Goal: Task Accomplishment & Management: Use online tool/utility

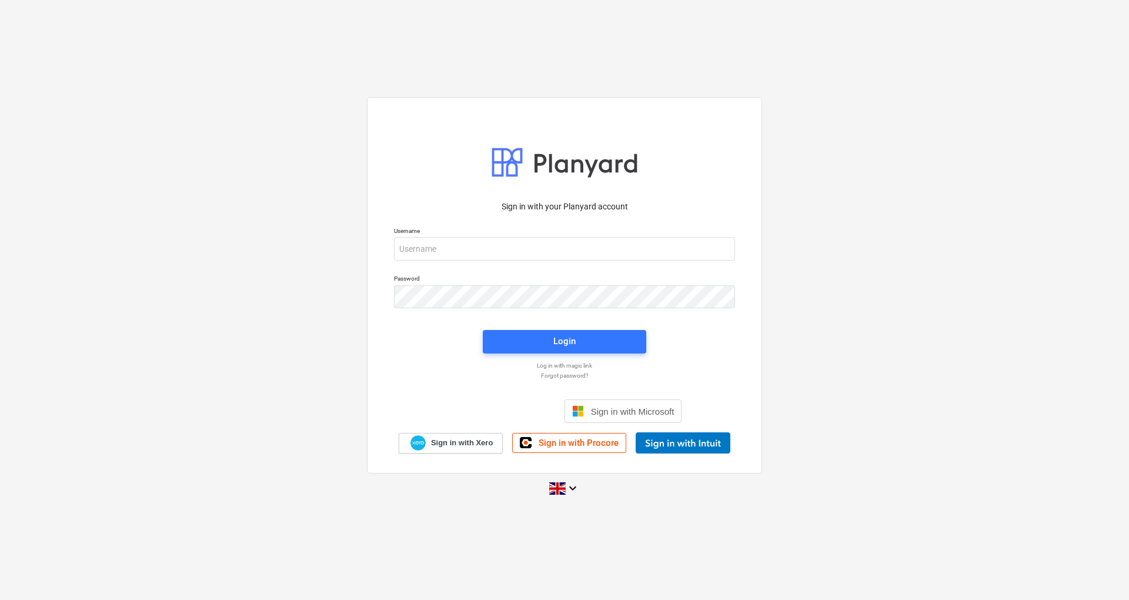
drag, startPoint x: 0, startPoint y: 0, endPoint x: 722, endPoint y: 44, distance: 723.2
click at [487, 250] on input "email" at bounding box center [564, 249] width 341 height 24
type input "[EMAIL_ADDRESS][DOMAIN_NAME]"
click at [556, 337] on div "Login" at bounding box center [564, 340] width 22 height 15
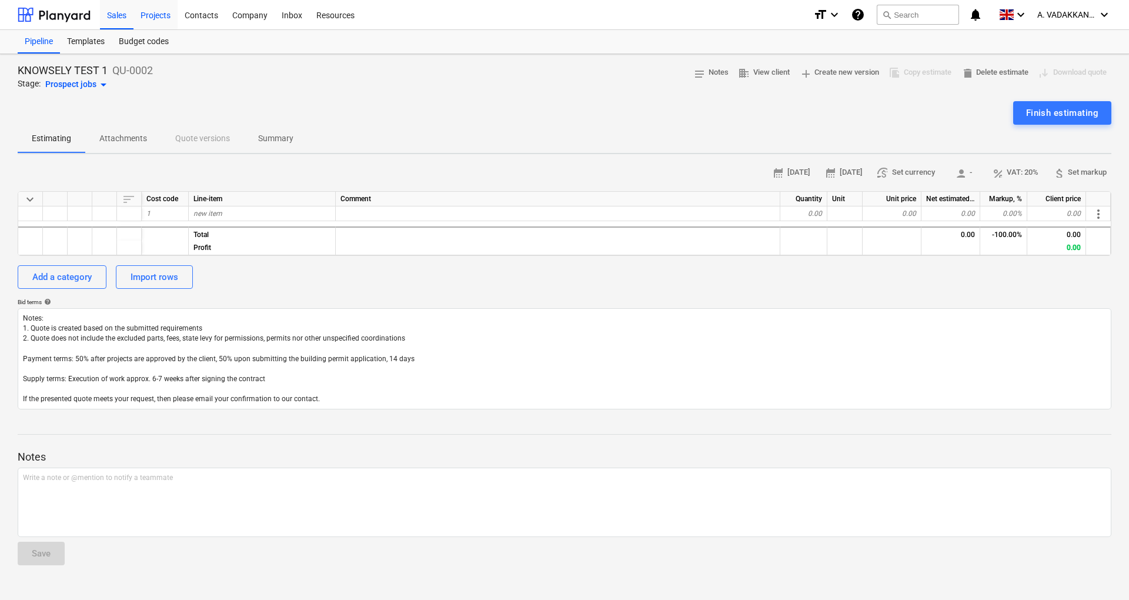
click at [155, 24] on div "Projects" at bounding box center [155, 14] width 44 height 30
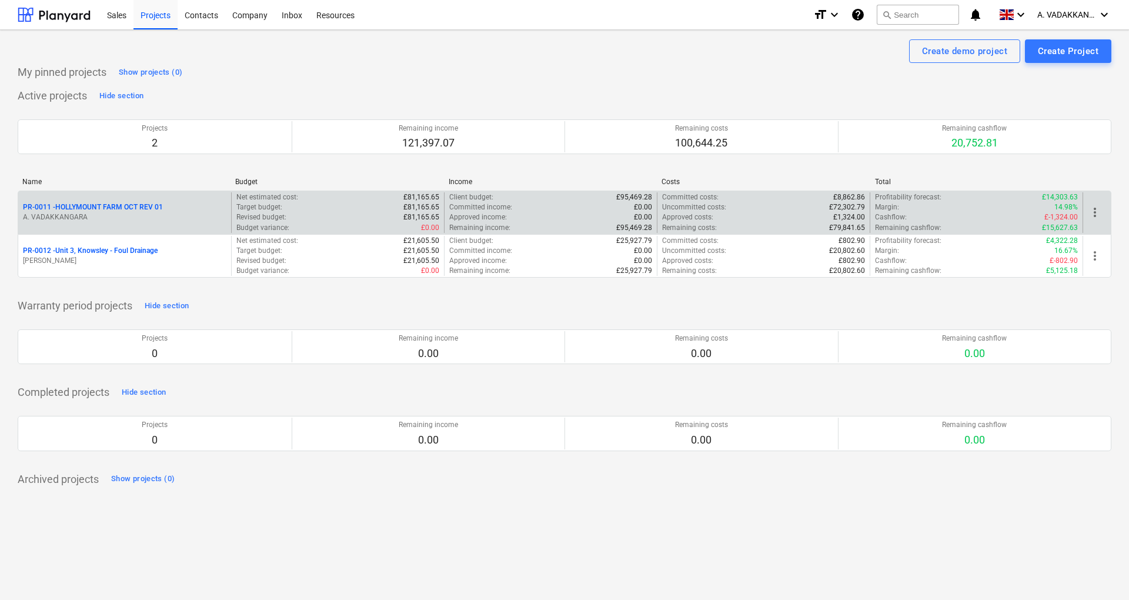
click at [106, 229] on div "PR-0011 - HOLLYMOUNT FARM OCT REV 01 A. VADAKKANGARA" at bounding box center [124, 212] width 213 height 41
click at [148, 226] on div "PR-0011 - HOLLYMOUNT FARM OCT REV 01 A. VADAKKANGARA" at bounding box center [124, 212] width 213 height 41
click at [126, 213] on p "A. VADAKKANGARA" at bounding box center [124, 217] width 203 height 10
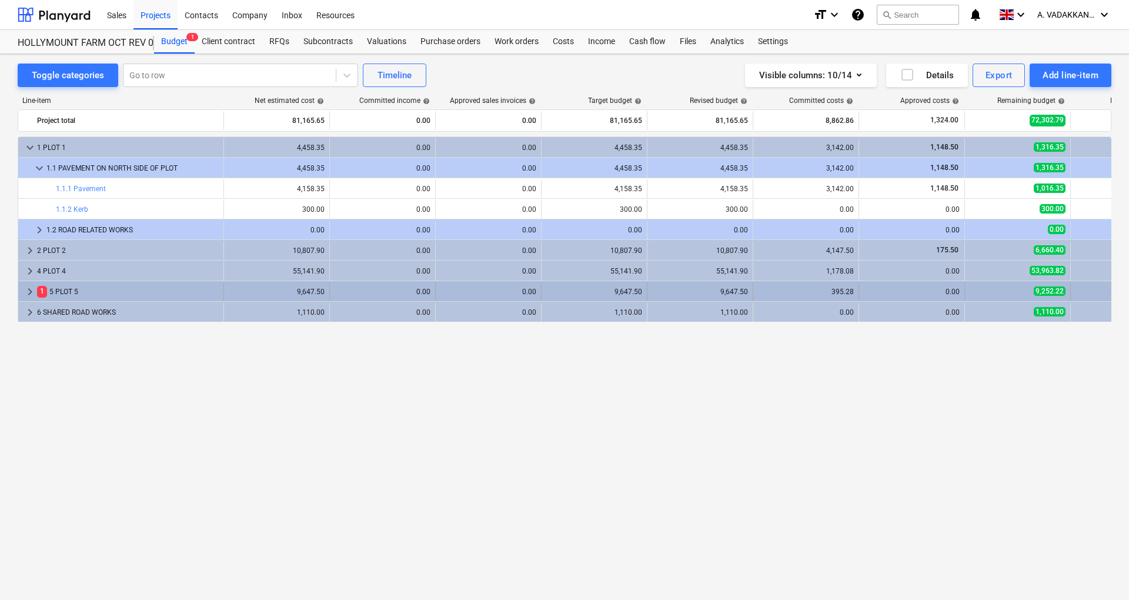
click at [126, 291] on div "1 5 PLOT 5" at bounding box center [128, 291] width 182 height 19
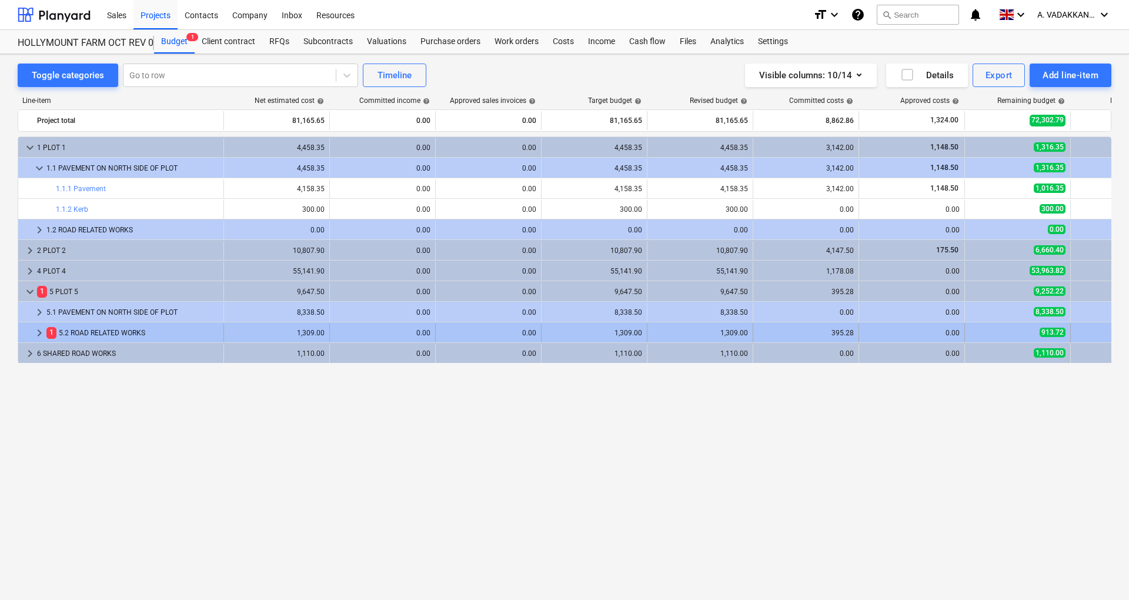
click at [119, 326] on div "1 5.2 ROAD RELATED WORKS" at bounding box center [132, 332] width 172 height 19
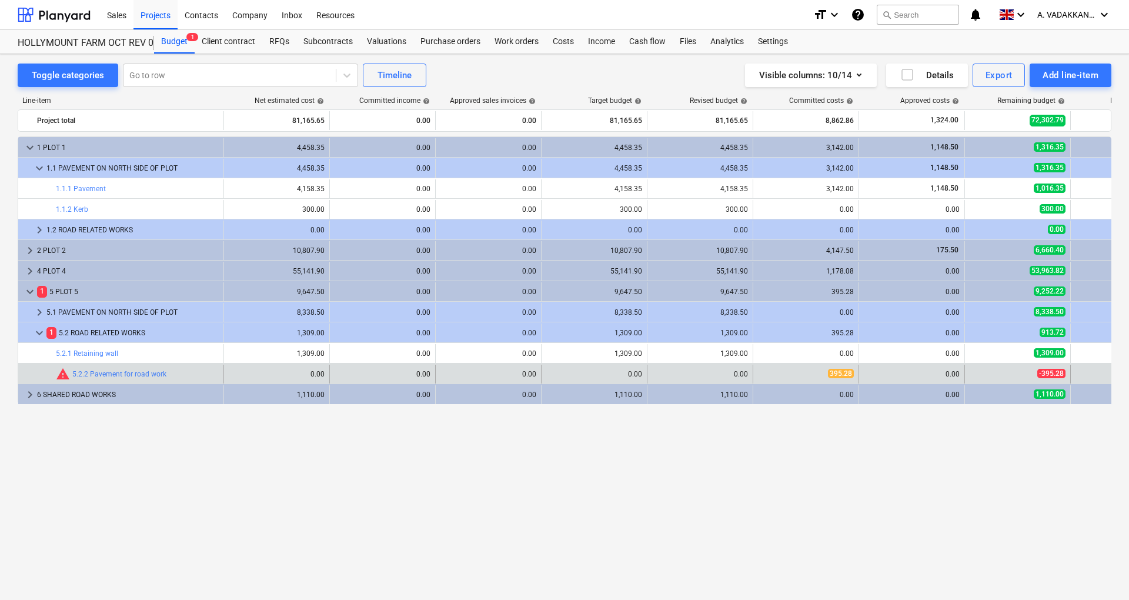
click at [829, 372] on span "395.28" at bounding box center [841, 373] width 26 height 9
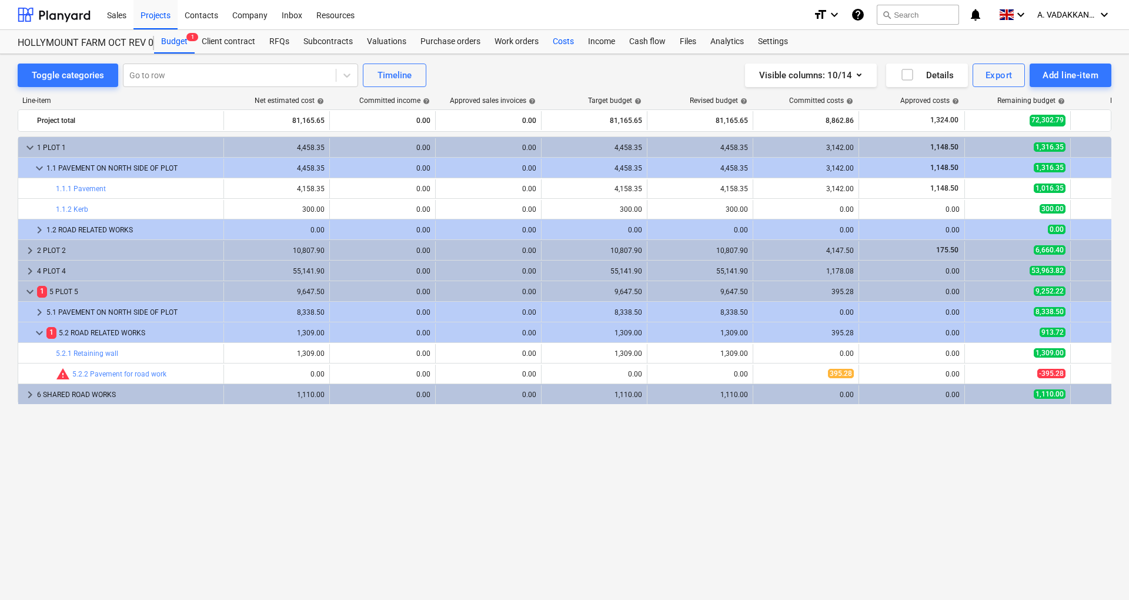
click at [559, 41] on div "Costs" at bounding box center [563, 42] width 35 height 24
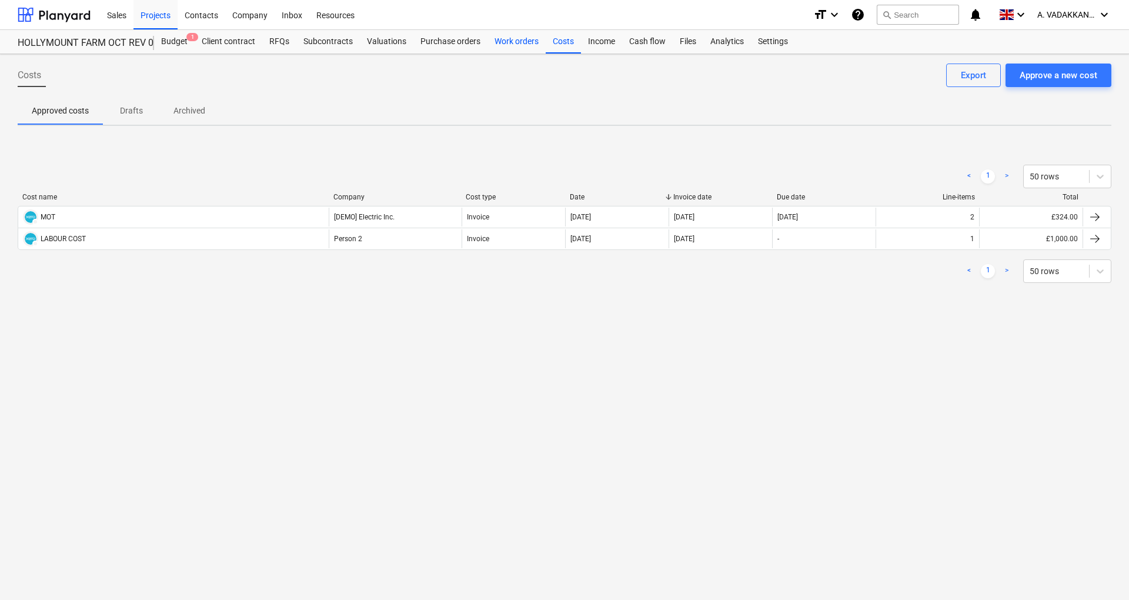
click at [521, 41] on div "Work orders" at bounding box center [516, 42] width 58 height 24
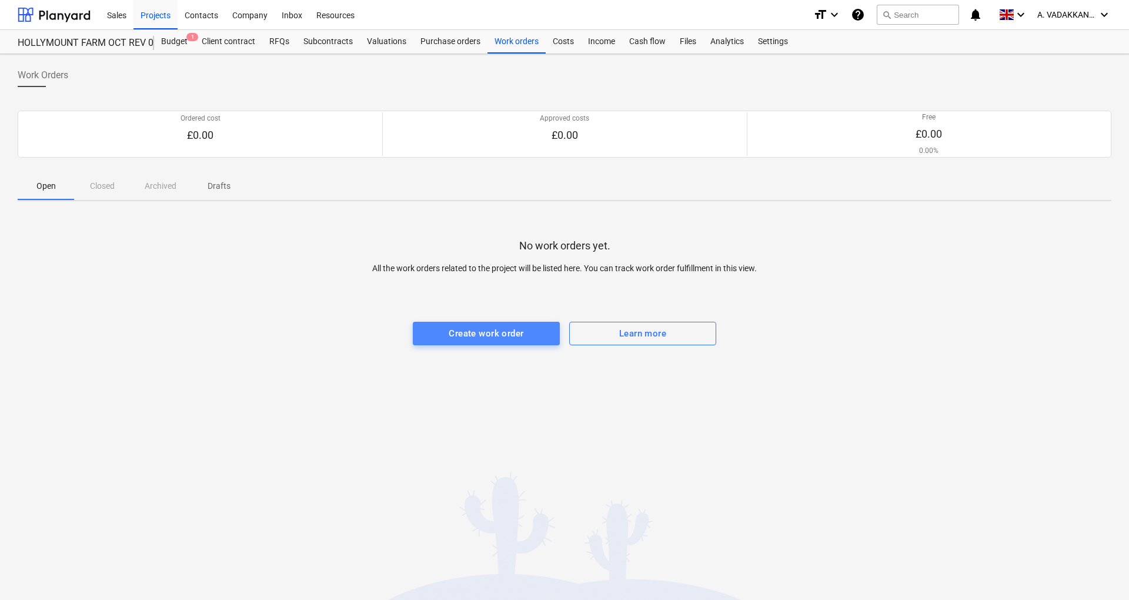
click at [521, 334] on div "Create work order" at bounding box center [486, 333] width 75 height 15
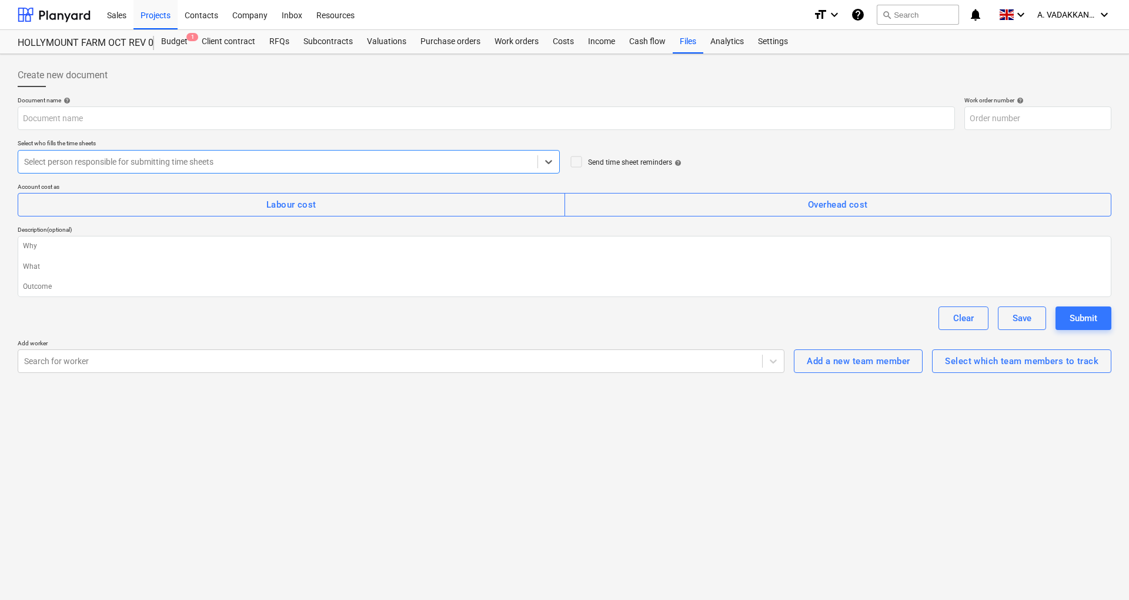
type textarea "x"
type input "PR-0011-WO-002"
type textarea "x"
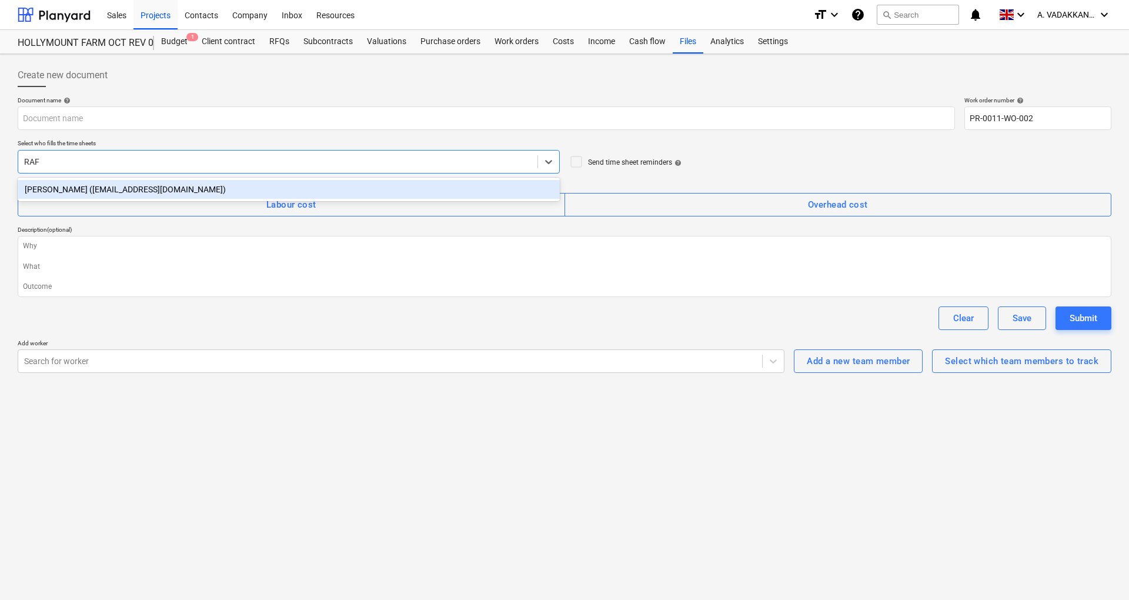
type input "RAFE"
click at [132, 180] on div "[PERSON_NAME] ([EMAIL_ADDRESS][DOMAIN_NAME])" at bounding box center [289, 189] width 542 height 19
type textarea "x"
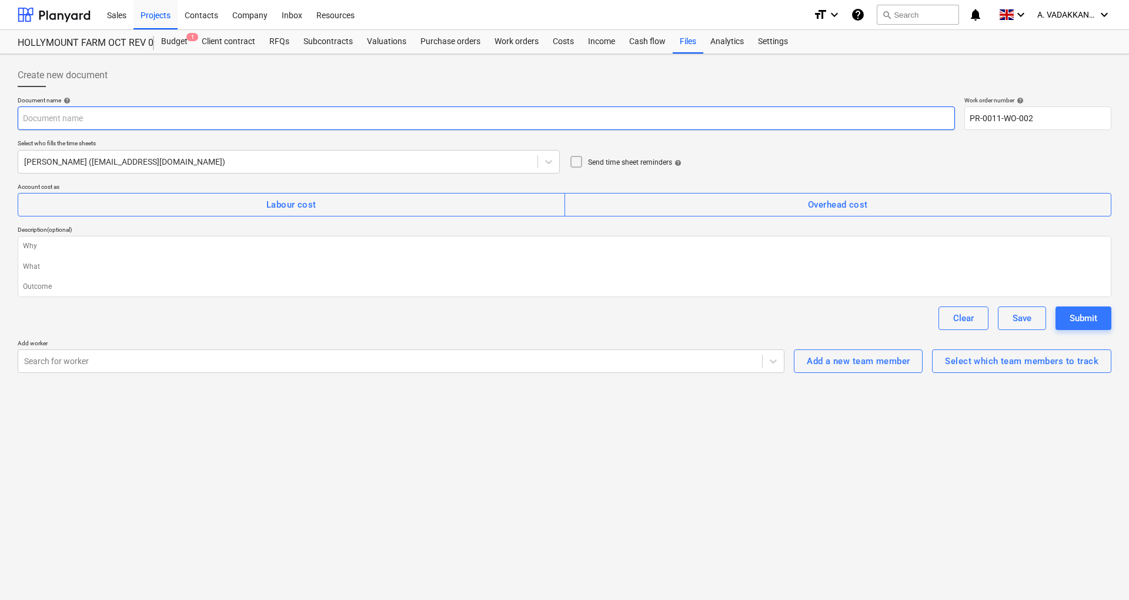
click at [182, 121] on input "text" at bounding box center [486, 118] width 937 height 24
type textarea "x"
type input "L"
type textarea "x"
type input "LA"
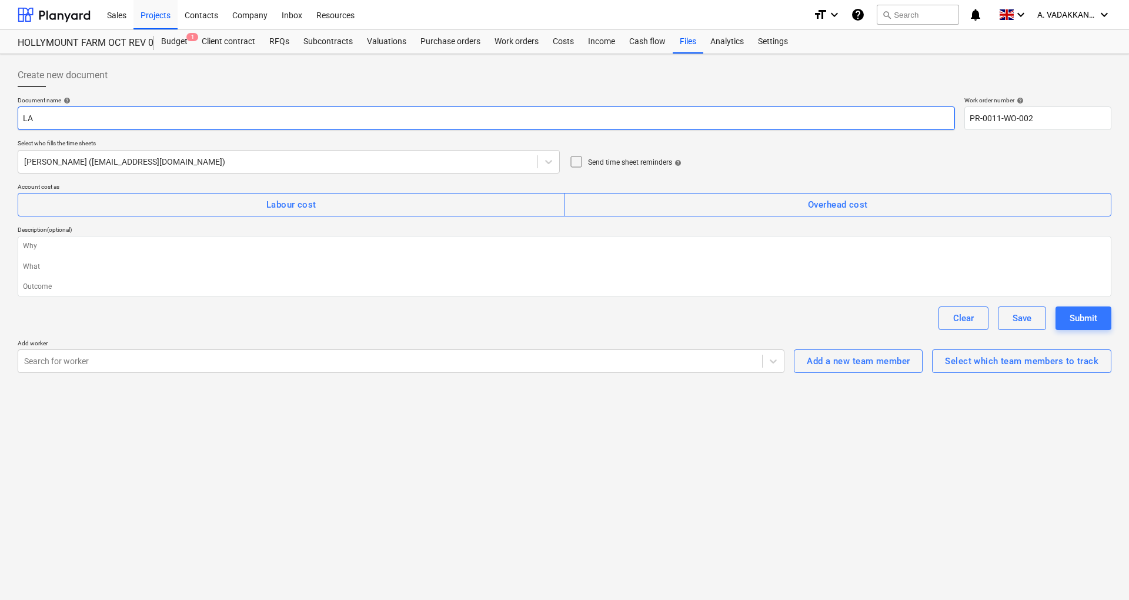
type textarea "x"
type input "LAB"
type textarea "x"
type input "LABOU"
type textarea "x"
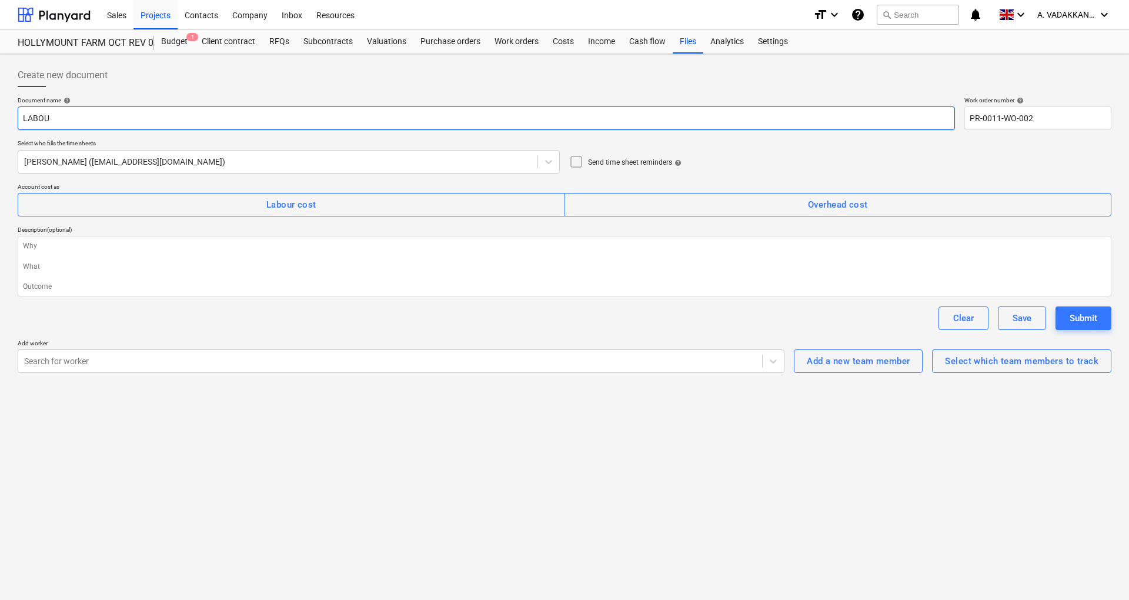
type input "LABOUR"
type textarea "x"
type input "LABOUR"
type textarea "x"
type input "LABOUR C"
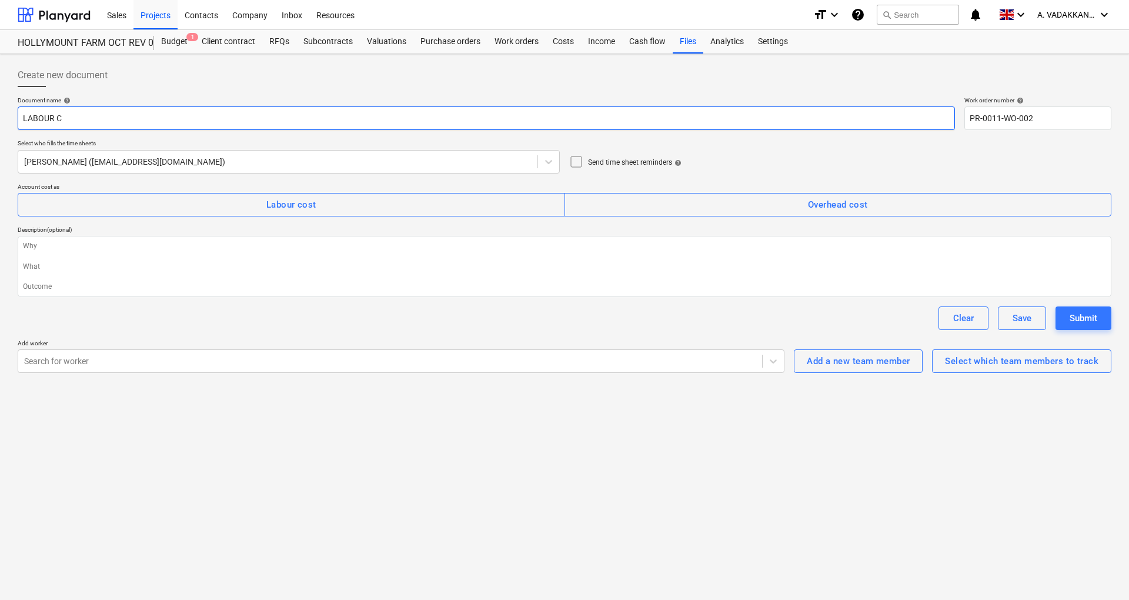
type textarea "x"
type input "LABOUR CO"
type textarea "x"
type input "LABOUR COS"
type textarea "x"
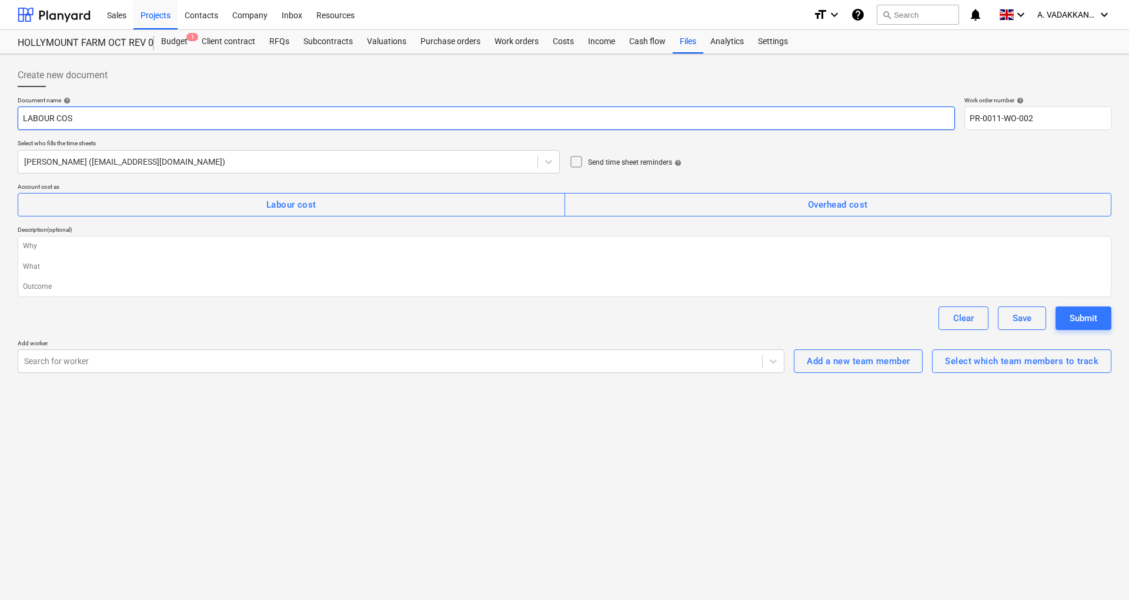
type input "LABOUR COST"
type textarea "x"
type input "LABOUR COST"
type textarea "x"
type input "LABOUR COST RE"
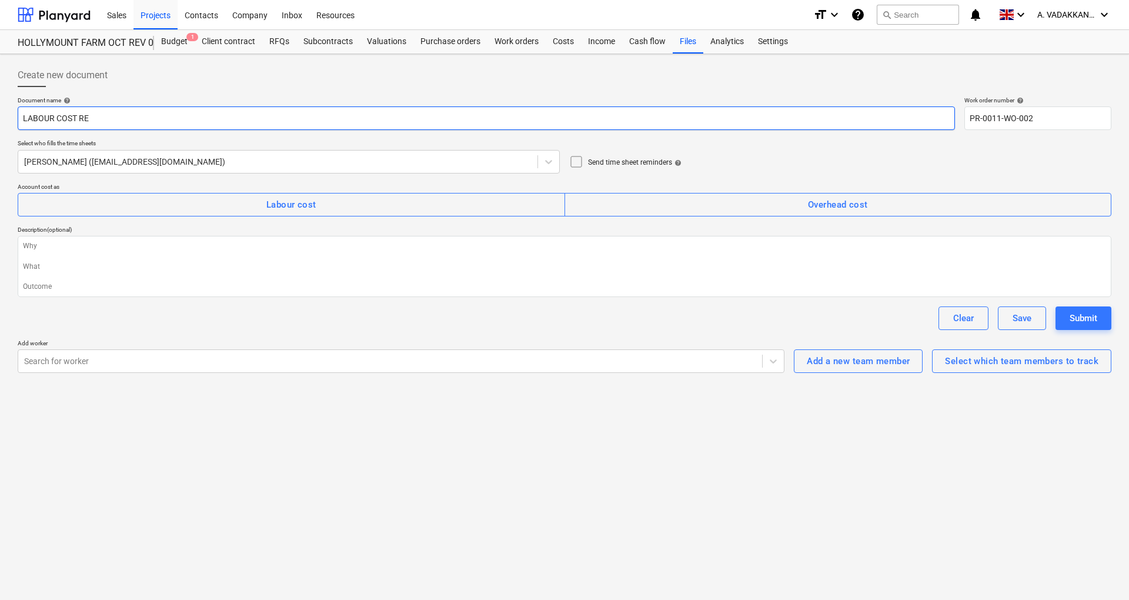
type textarea "x"
type input "LABOUR COST RES"
type textarea "x"
type input "LABOUR COST RE"
type textarea "x"
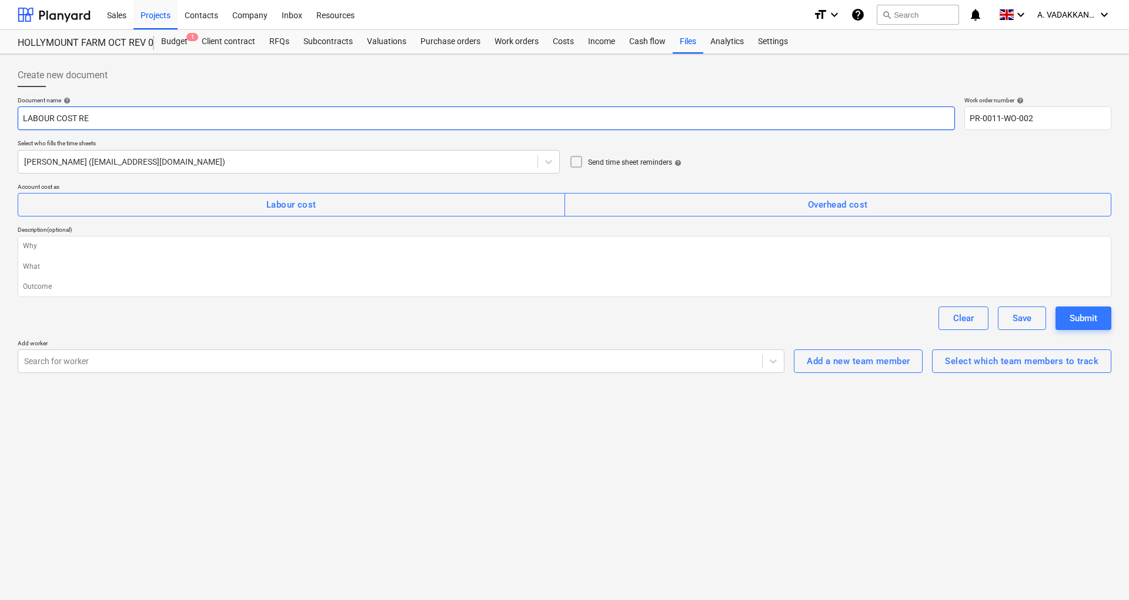
type input "LABOUR COST R"
type textarea "x"
type input "LABOUR COST RT"
type textarea "x"
type input "LABOUR COST R"
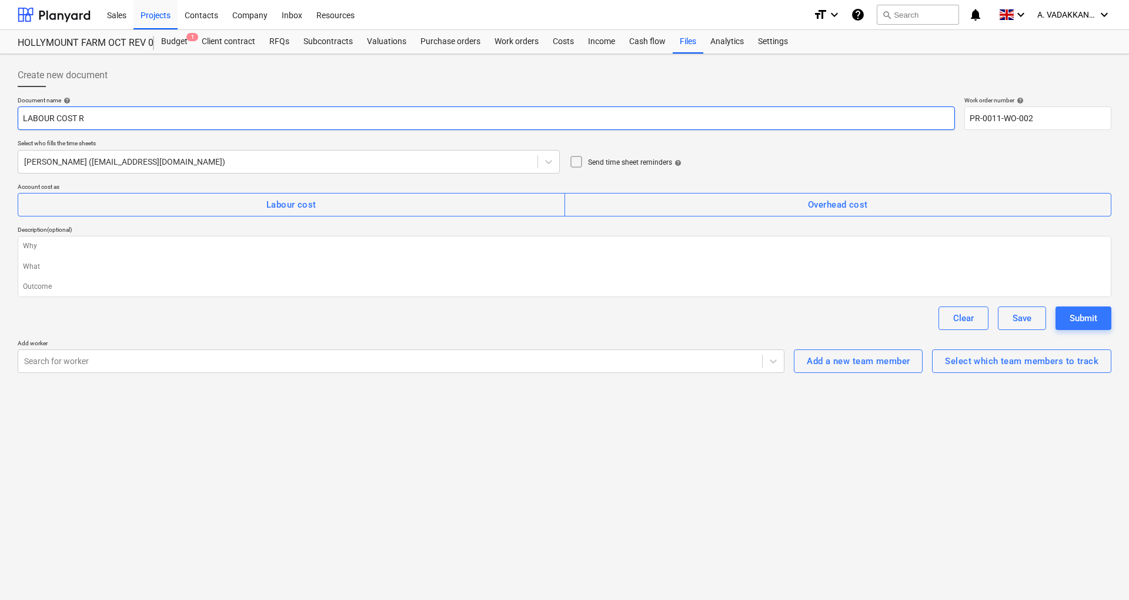
type textarea "x"
type input "LABOUR COST"
type textarea "x"
type input "LABOUR COST T"
type textarea "x"
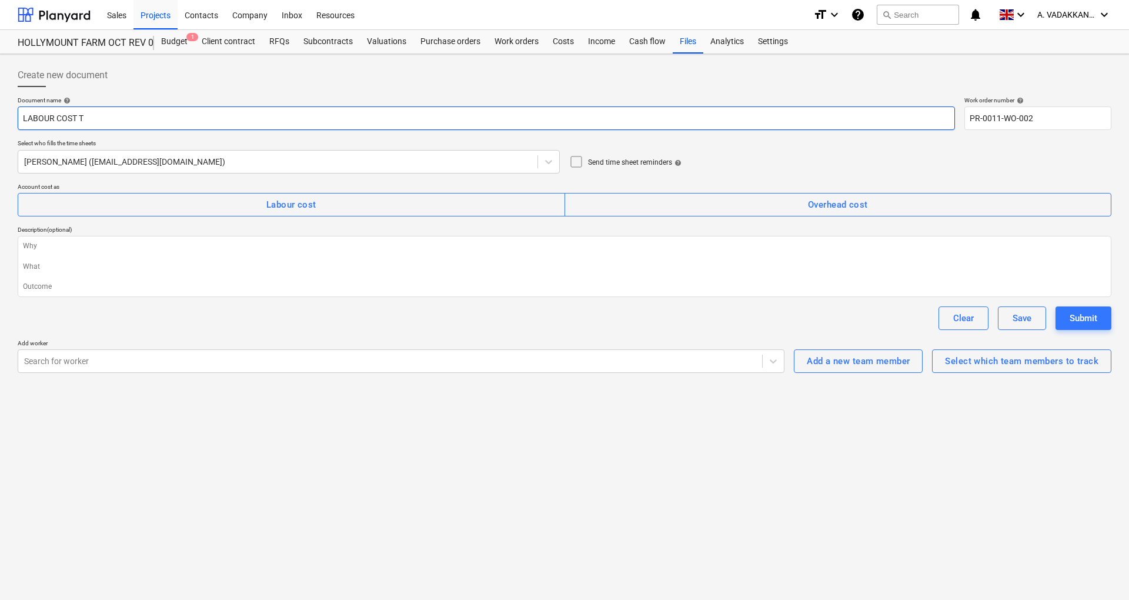
type input "LABOUR COST TE"
type textarea "x"
type input "LABOUR COST TET"
type textarea "x"
type input "LABOUR COST TE"
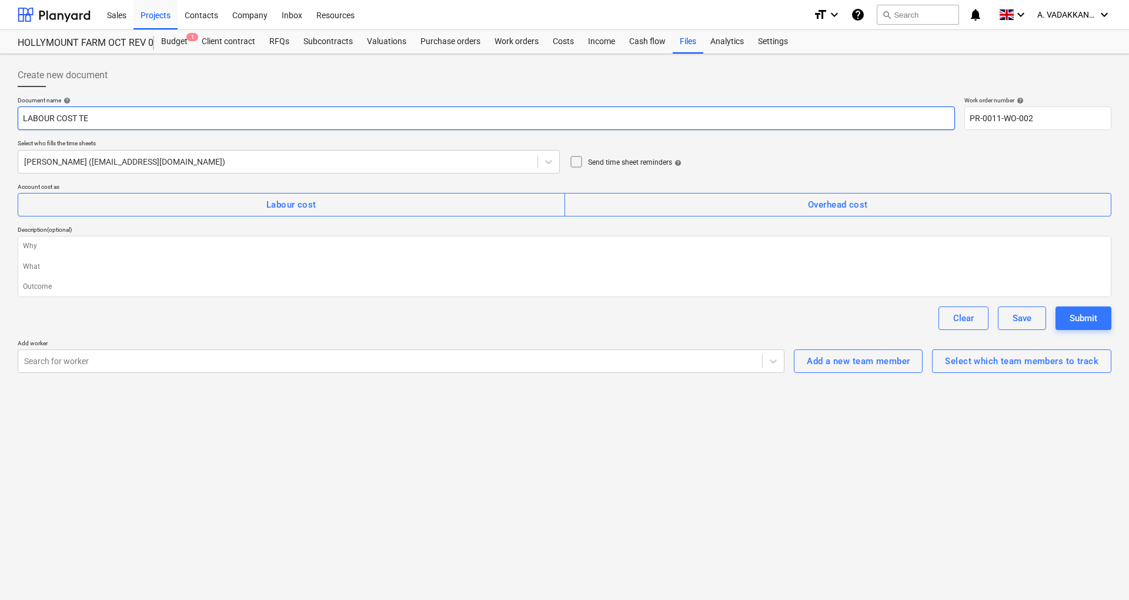
type textarea "x"
type input "LABOUR COST TES"
type textarea "x"
type input "LABOUR COST TEST"
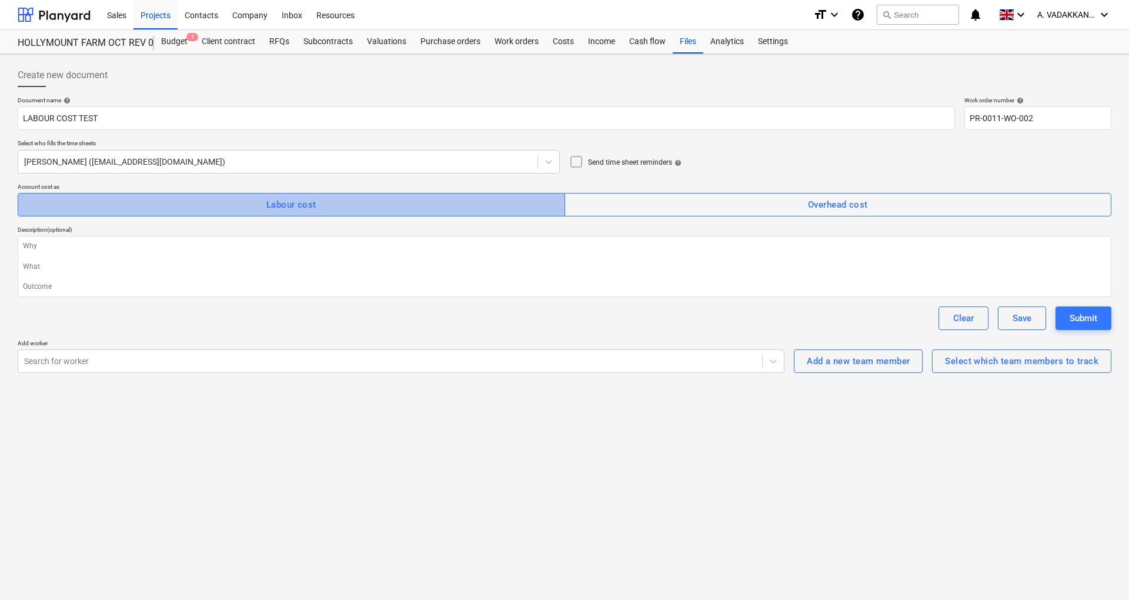
click at [223, 205] on span "Labour cost" at bounding box center [291, 204] width 521 height 15
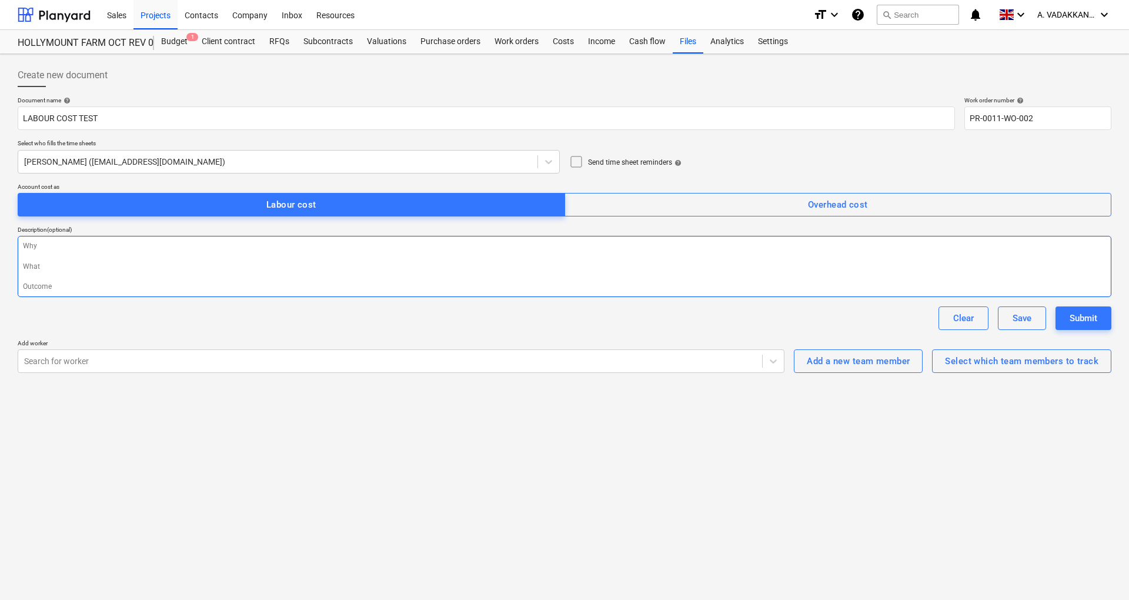
click at [380, 282] on textarea at bounding box center [564, 266] width 1093 height 61
type textarea "x"
type textarea "P"
type textarea "x"
type textarea "PAV"
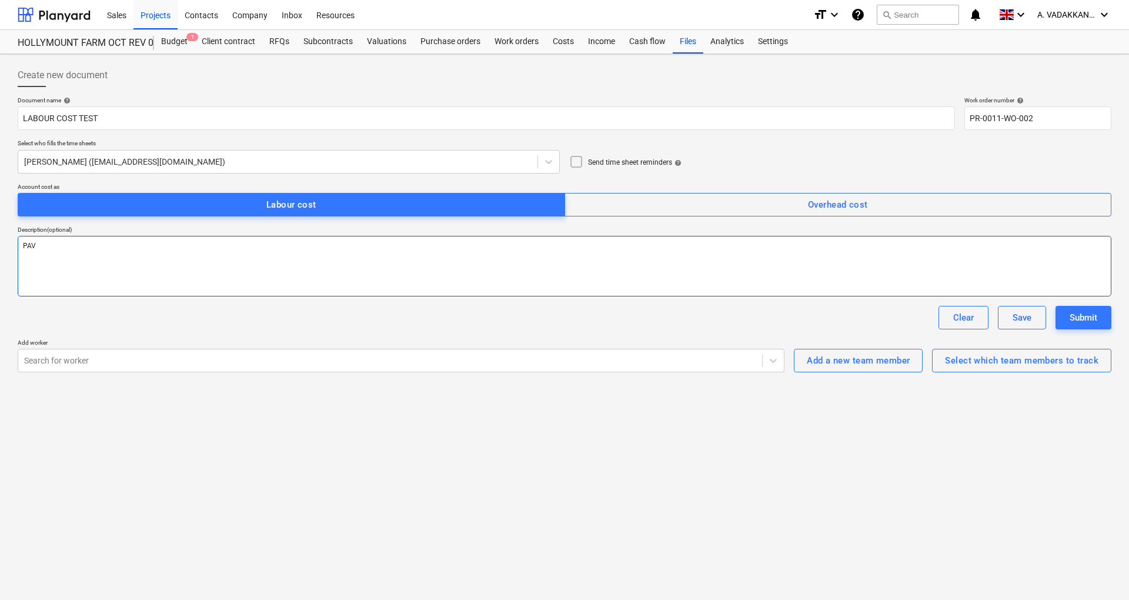
type textarea "x"
type textarea "PAVE"
type textarea "x"
type textarea "PAVEM"
type textarea "x"
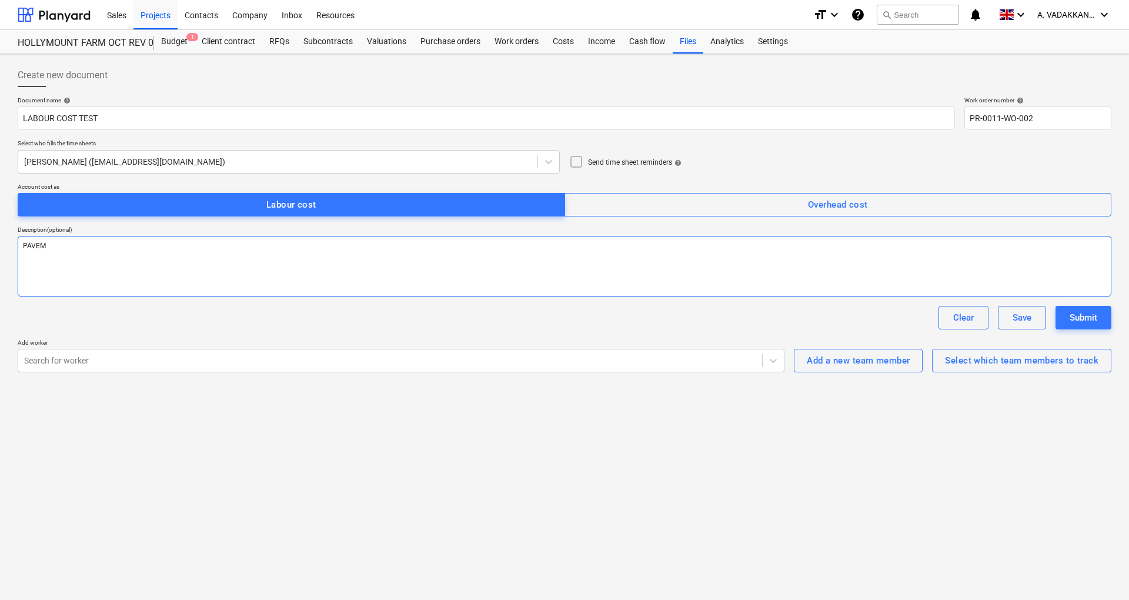
type textarea "PAVEME"
type textarea "x"
type textarea "PAVEMEN"
type textarea "x"
type textarea "PAVEMENT"
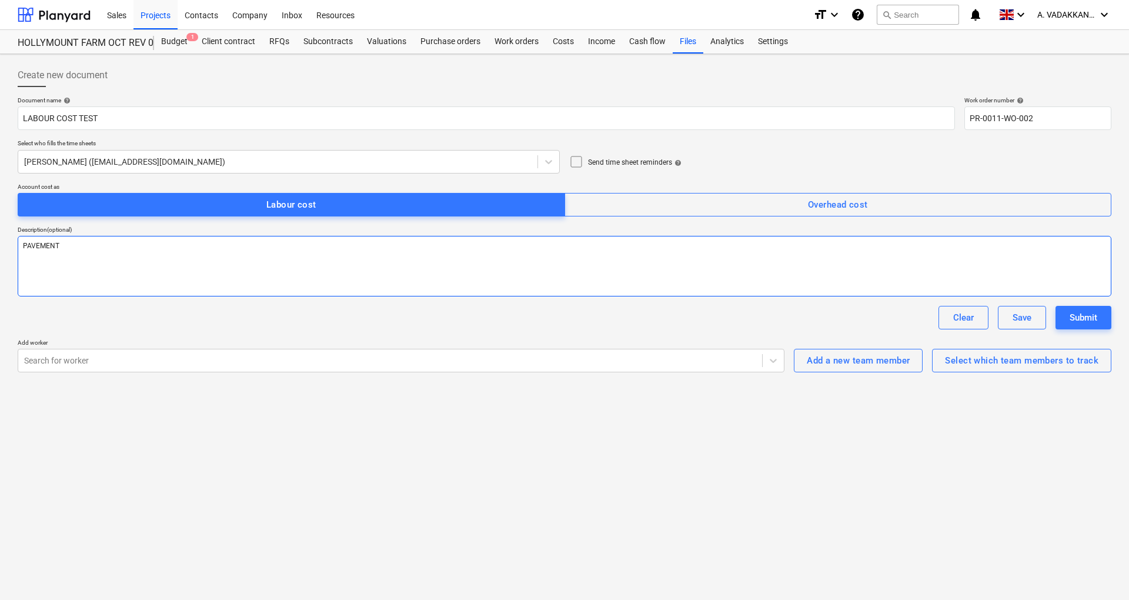
type textarea "x"
type textarea "PAVEMENT"
type textarea "x"
type textarea "PAVEMENT M"
type textarea "x"
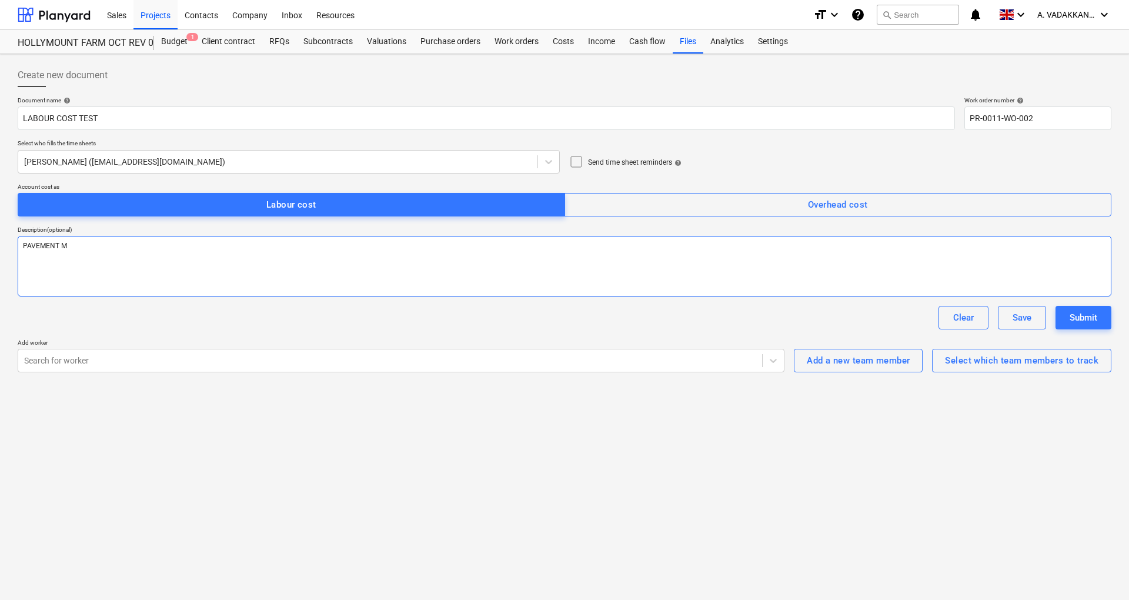
type textarea "PAVEMENT MO"
type textarea "x"
type textarea "PAVEMENT MOT"
type textarea "x"
type textarea "PAVEMENT MOT"
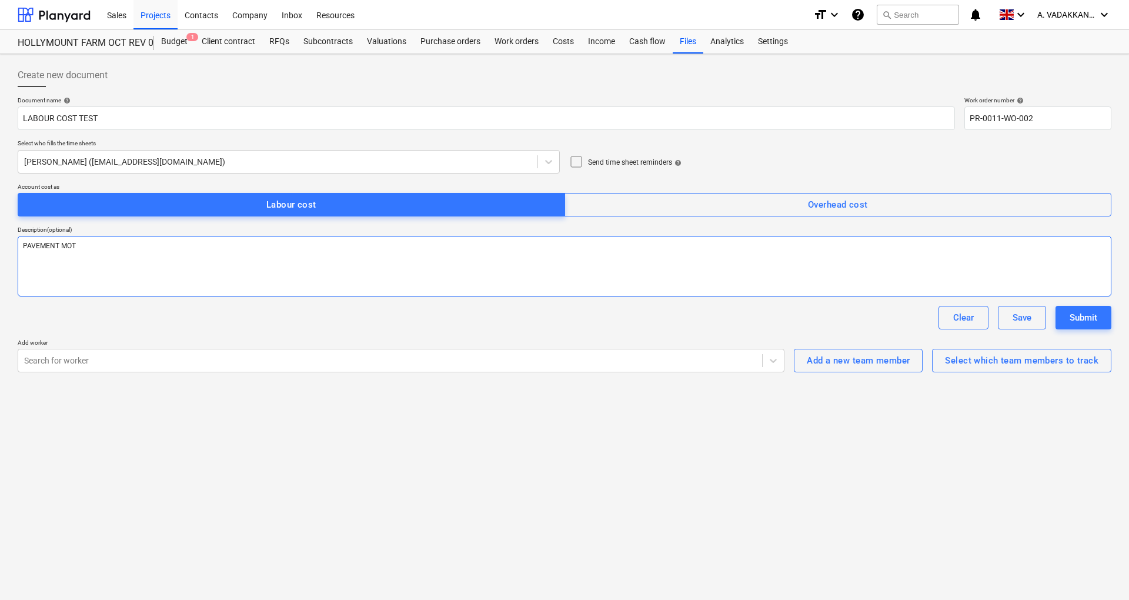
type textarea "x"
type textarea "PAVEMENT MO"
type textarea "x"
type textarea "PAVEMEN"
type textarea "x"
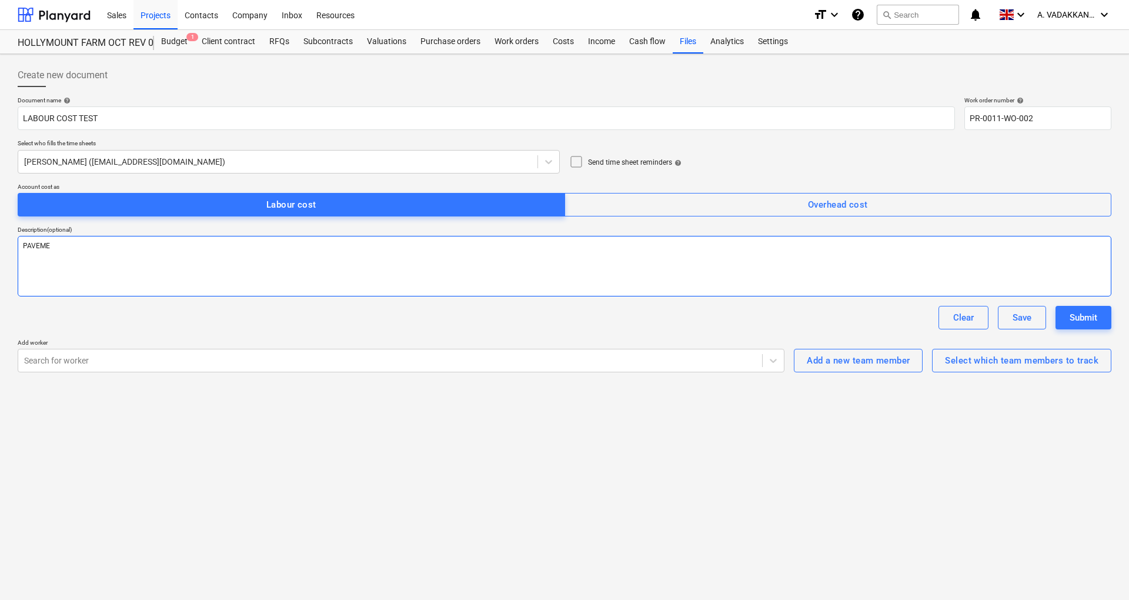
type textarea "PAVEM"
type textarea "x"
type textarea "PAVE"
type textarea "x"
type textarea "PAV"
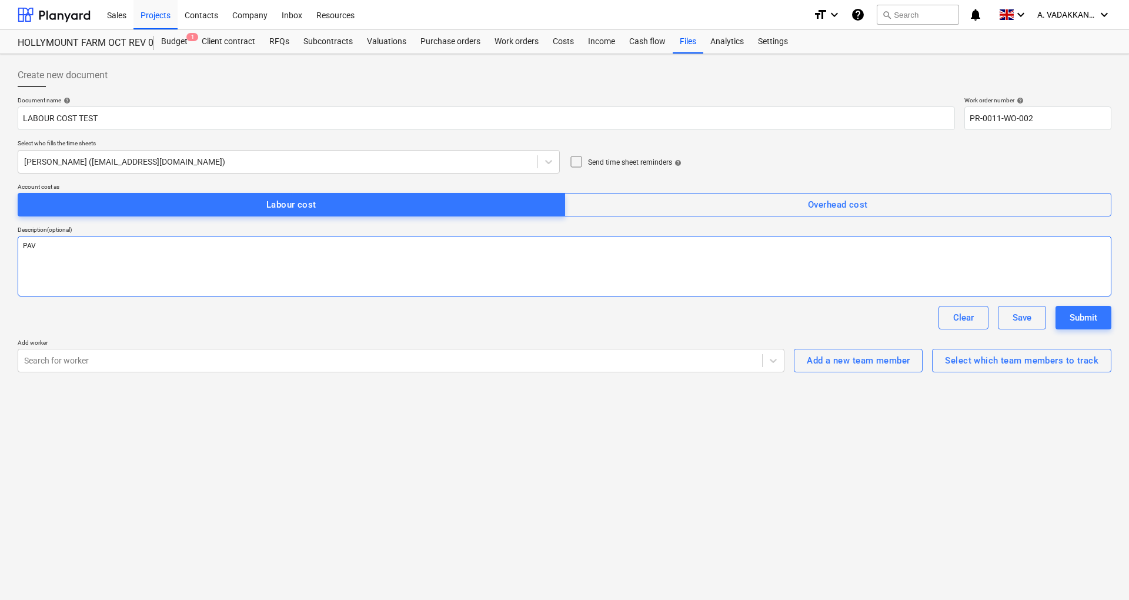
type textarea "x"
type textarea "PA"
type textarea "x"
type textarea "P"
type textarea "x"
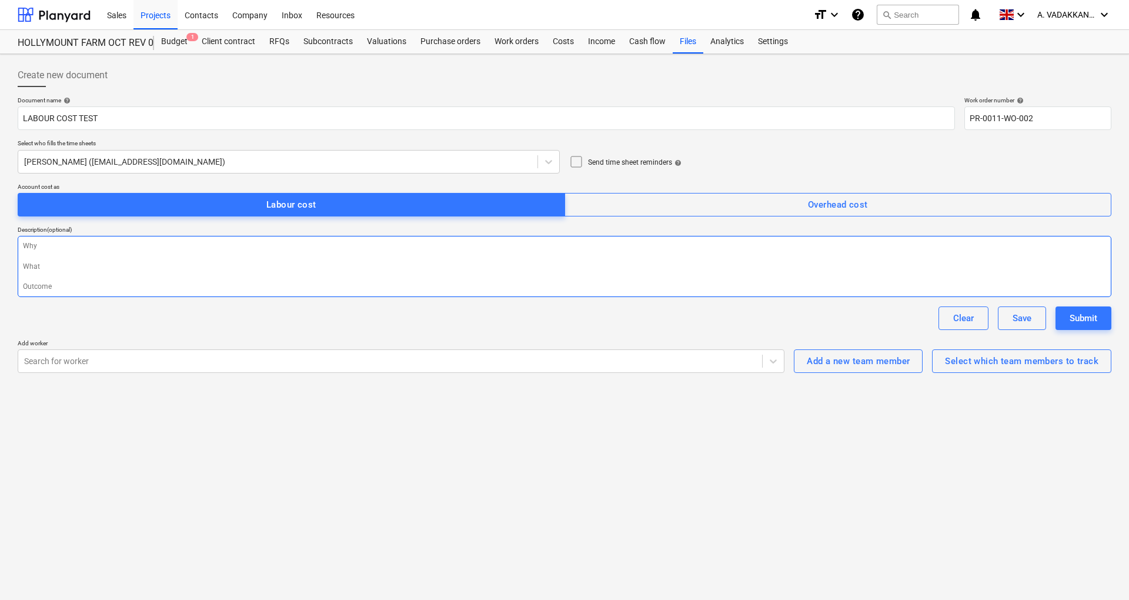
type textarea "x"
type textarea "R"
type textarea "x"
type textarea "RE"
type textarea "x"
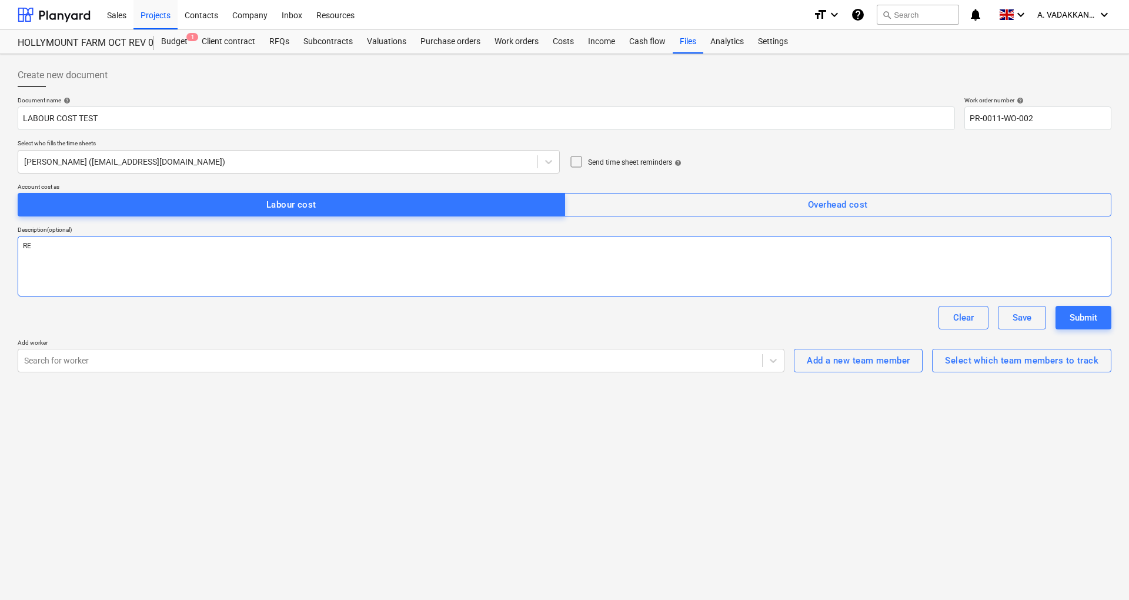
type textarea "RET"
type textarea "x"
type textarea "[PERSON_NAME]"
type textarea "x"
type textarea "RETAI"
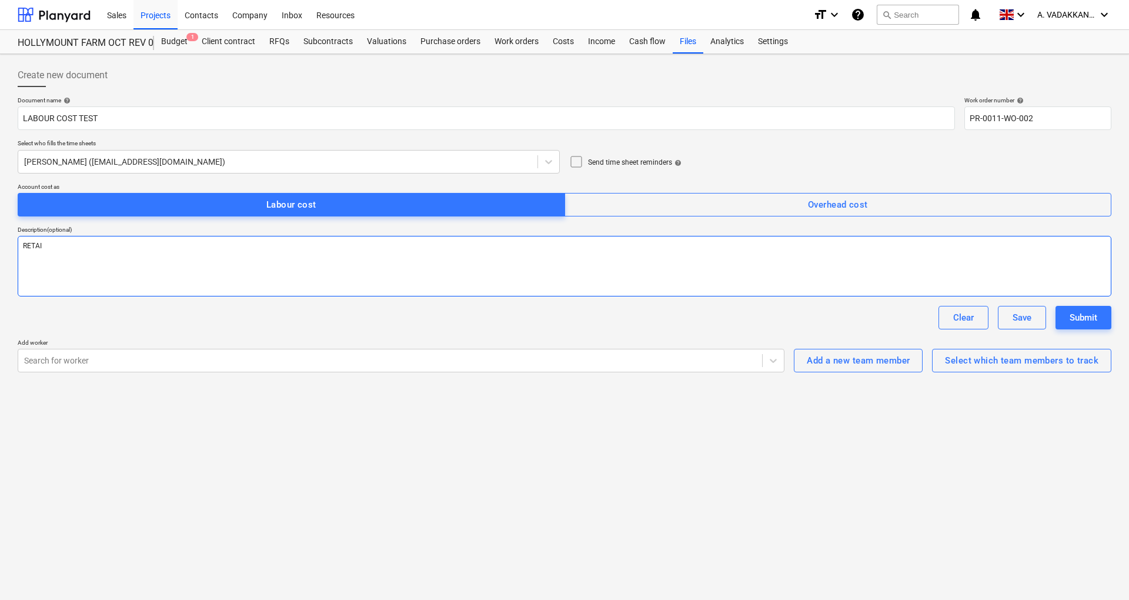
type textarea "x"
type textarea "RETAIN"
type textarea "x"
type textarea "RETAINI"
type textarea "x"
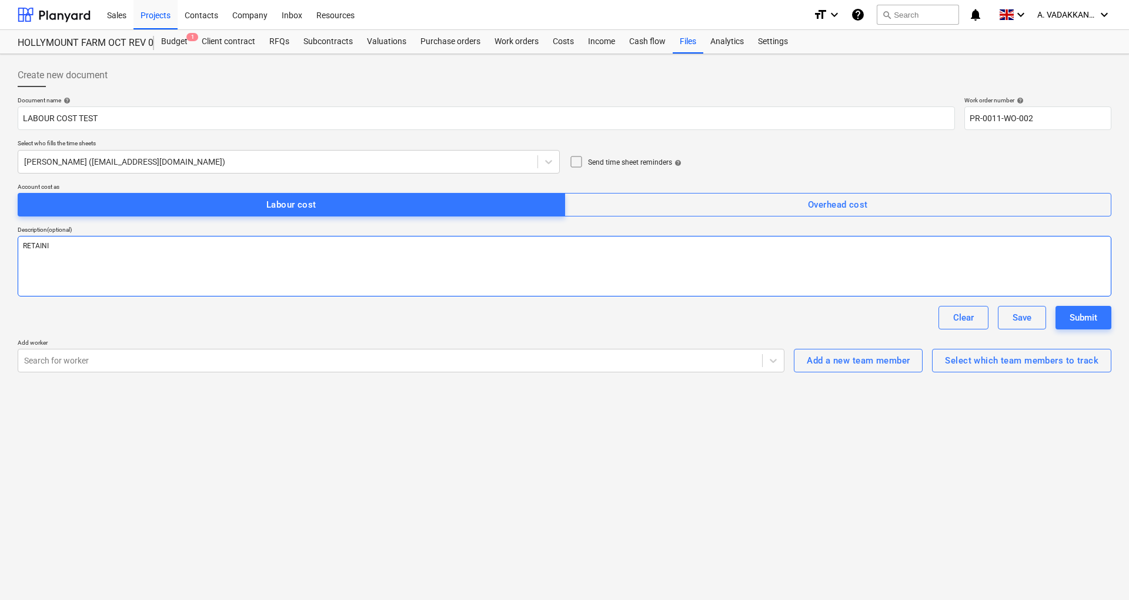
type textarea "RETAININ"
type textarea "x"
type textarea "RETAINING"
type textarea "x"
type textarea "RETAINING"
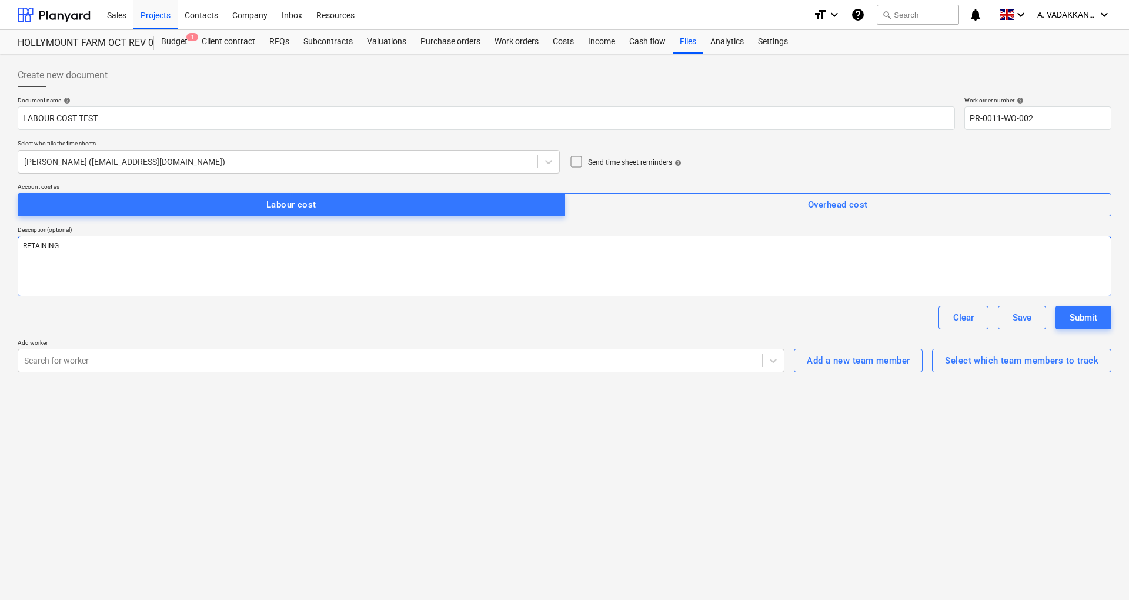
type textarea "x"
type textarea "RETAINING W"
type textarea "x"
type textarea "RETAINING WAL"
type textarea "x"
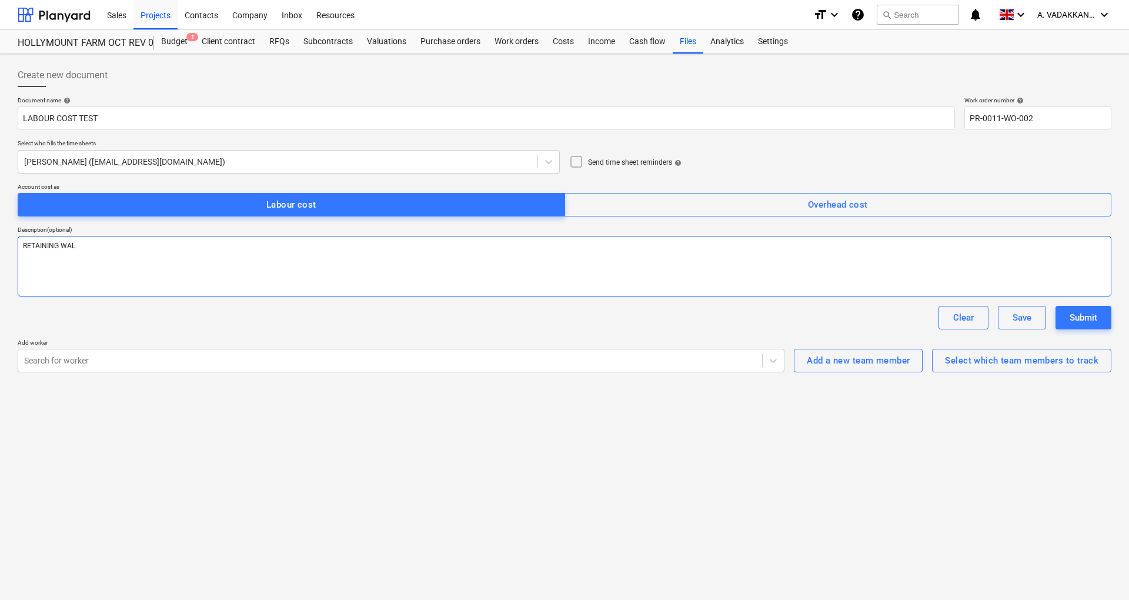
type textarea "RETAINING WALL"
type textarea "x"
type textarea "RETAINING WALL"
type textarea "x"
type textarea "RETAINING WALL F"
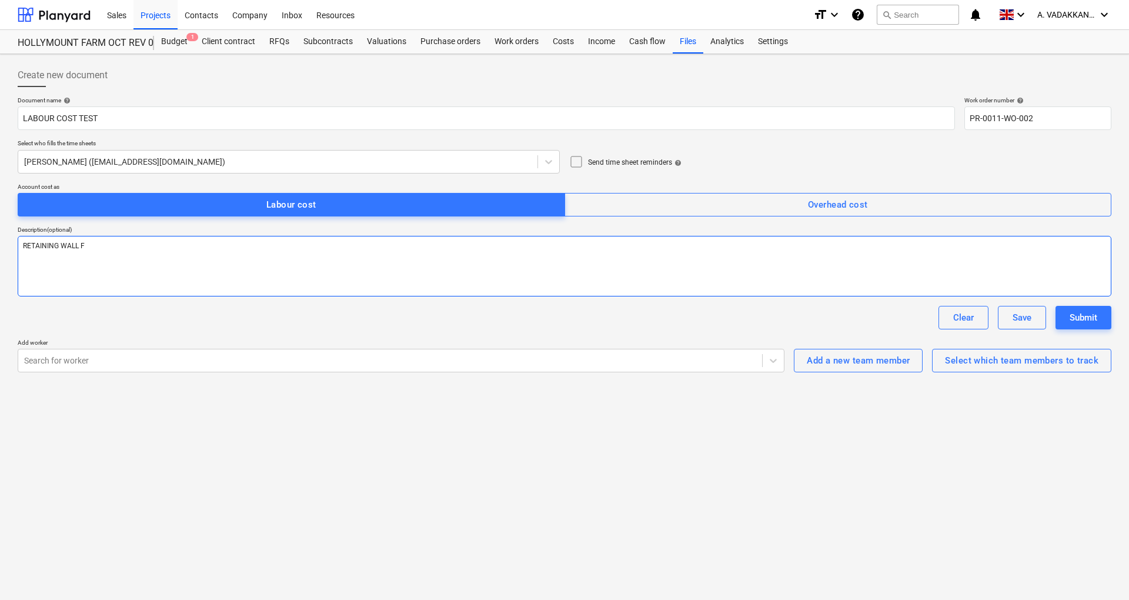
type textarea "x"
type textarea "RETAINING WALL FO"
type textarea "x"
type textarea "RETAINING WALL FOO"
type textarea "x"
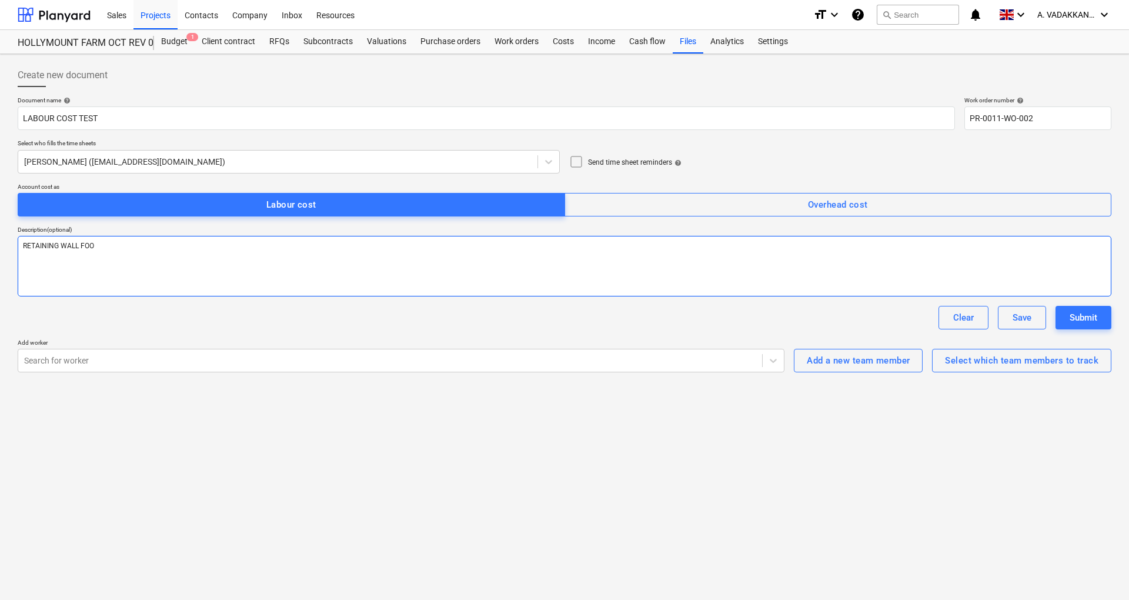
type textarea "RETAINING WALL FOOT"
type textarea "x"
type textarea "RETAINING WALL FOOTI"
type textarea "x"
type textarea "RETAINING WALL FOOTIN"
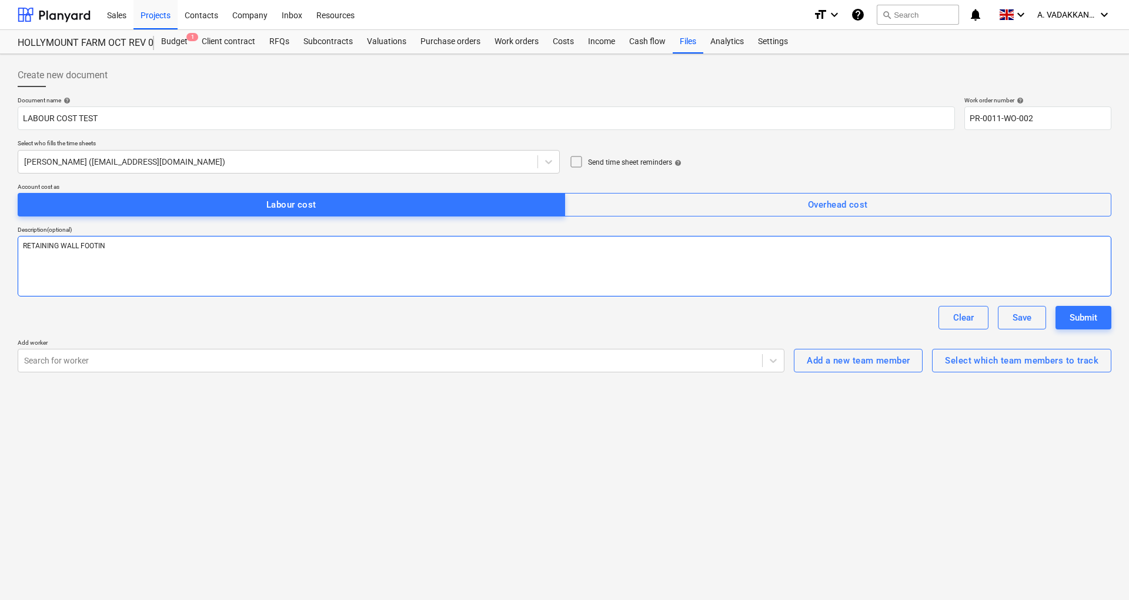
type textarea "x"
type textarea "RETAINING WALL FOOTING"
type textarea "x"
type textarea "RETAINING WALL FOOTING"
type textarea "x"
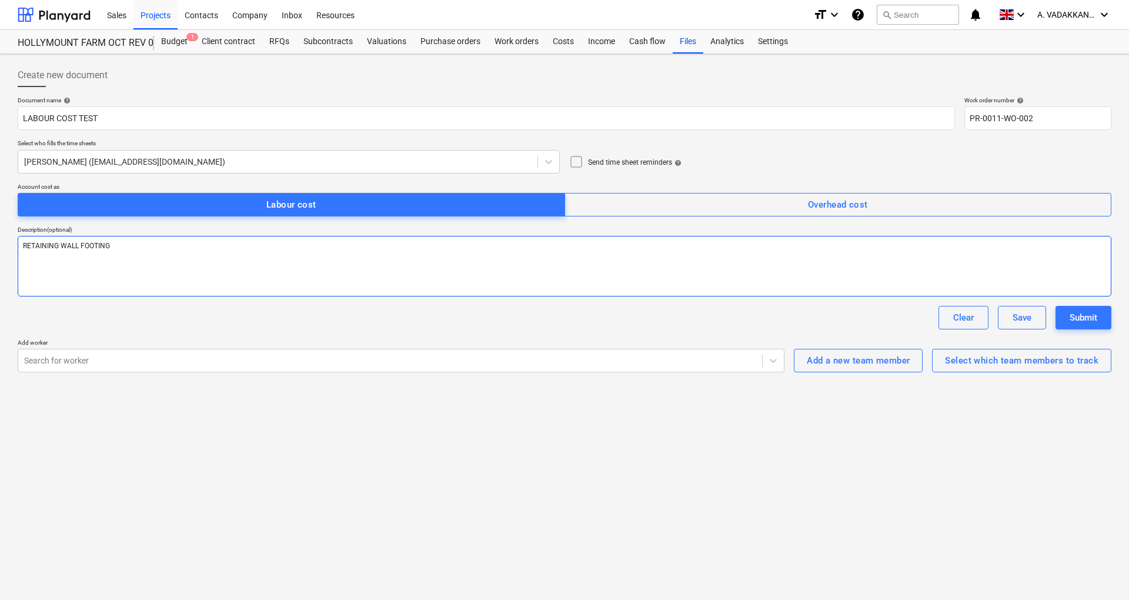
type textarea "RETAINING WALL FOOTING F"
type textarea "x"
type textarea "RETAINING WALL FOOTING FO"
type textarea "x"
type textarea "RETAINING WALL FOOTING FOR"
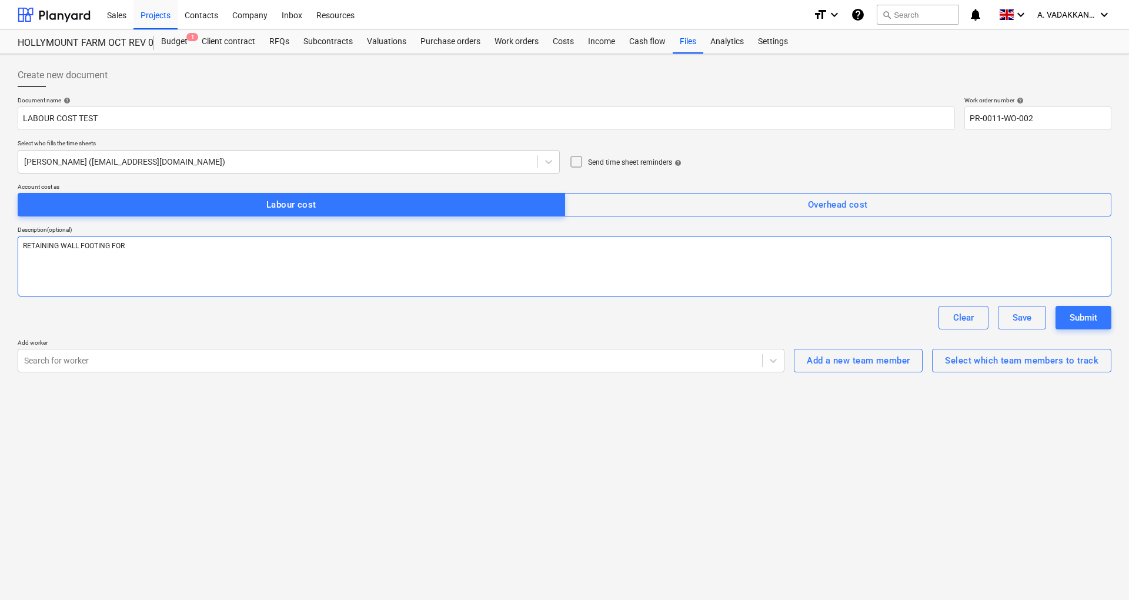
type textarea "x"
type textarea "RETAINING WALL FOOTING FOR"
type textarea "x"
type textarea "RETAINING WALL FOOTING FOR P"
type textarea "x"
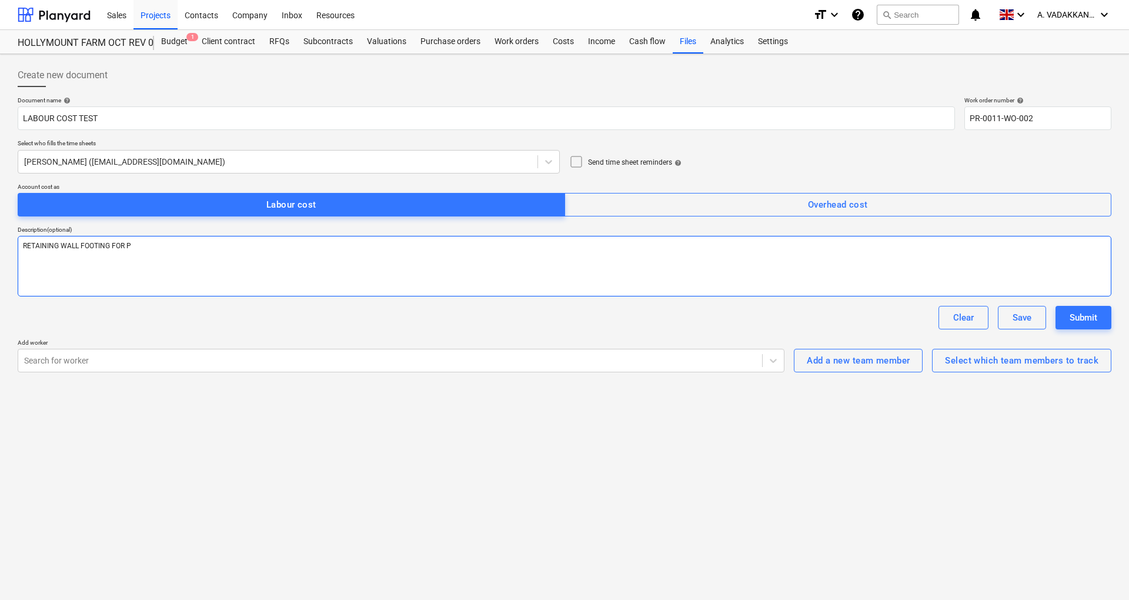
type textarea "RETAINING WALL FOOTING FOR PL"
type textarea "x"
type textarea "RETAINING WALL FOOTING FOR PLO"
type textarea "x"
type textarea "RETAINING WALL FOOTING FOR PLOT"
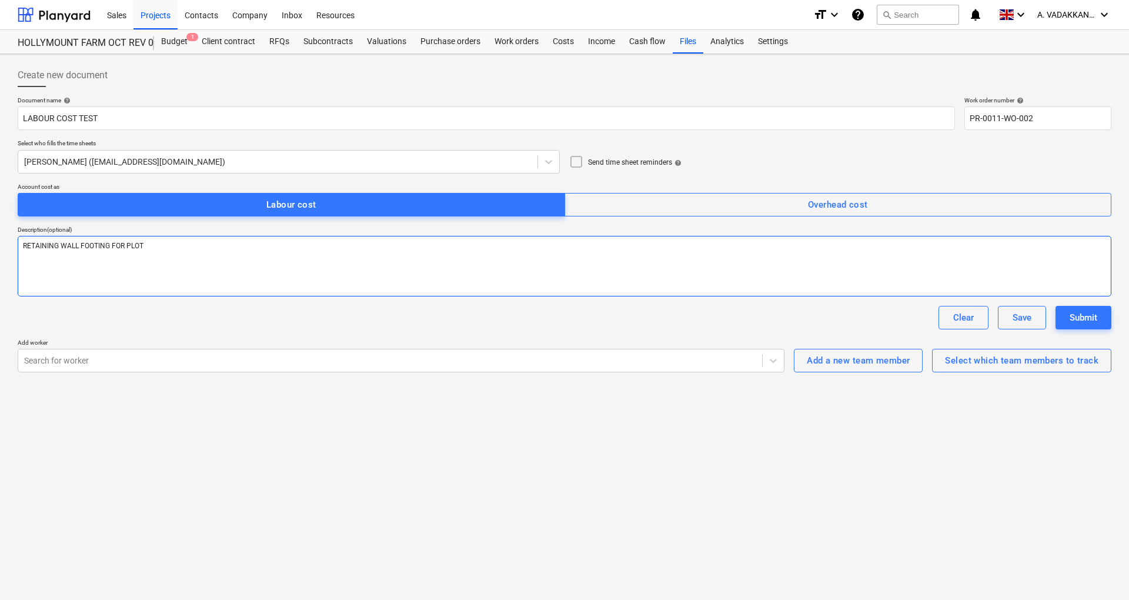
type textarea "x"
type textarea "RETAINING WALL FOOTING FOR PLOT"
type textarea "x"
type textarea "RETAINING WALL FOOTING FOR PLOT"
type textarea "x"
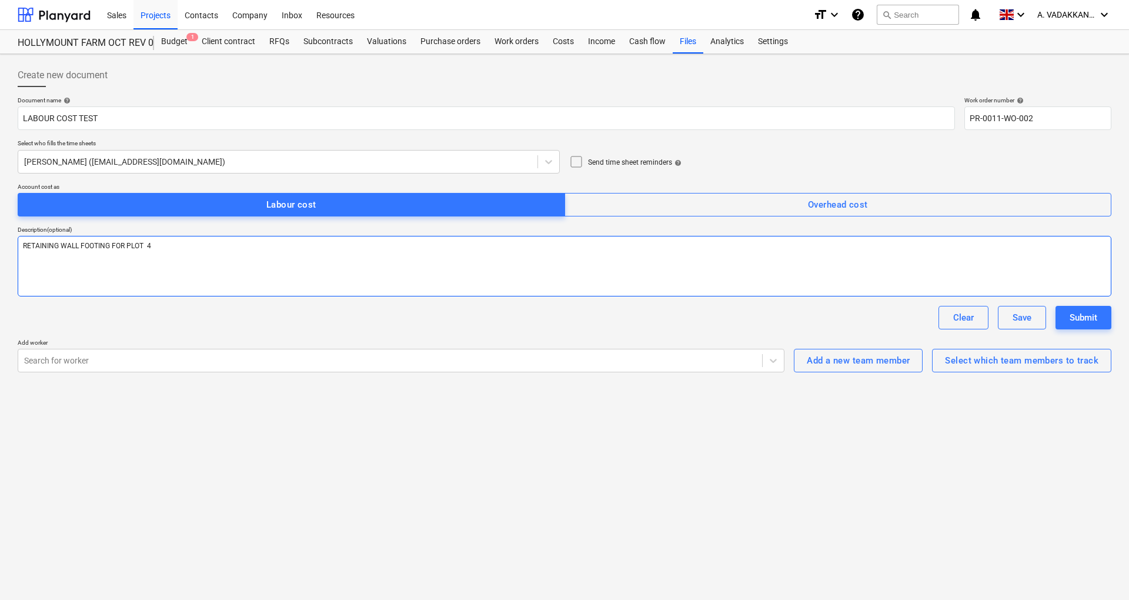
type textarea "RETAINING WALL FOOTING FOR PLOT 4"
type textarea "x"
type textarea "RETAINING WALL FOOTING FOR PLOT 4"
type textarea "x"
type textarea "RETAINING WALL FOOTING FOR PLOT 4 A"
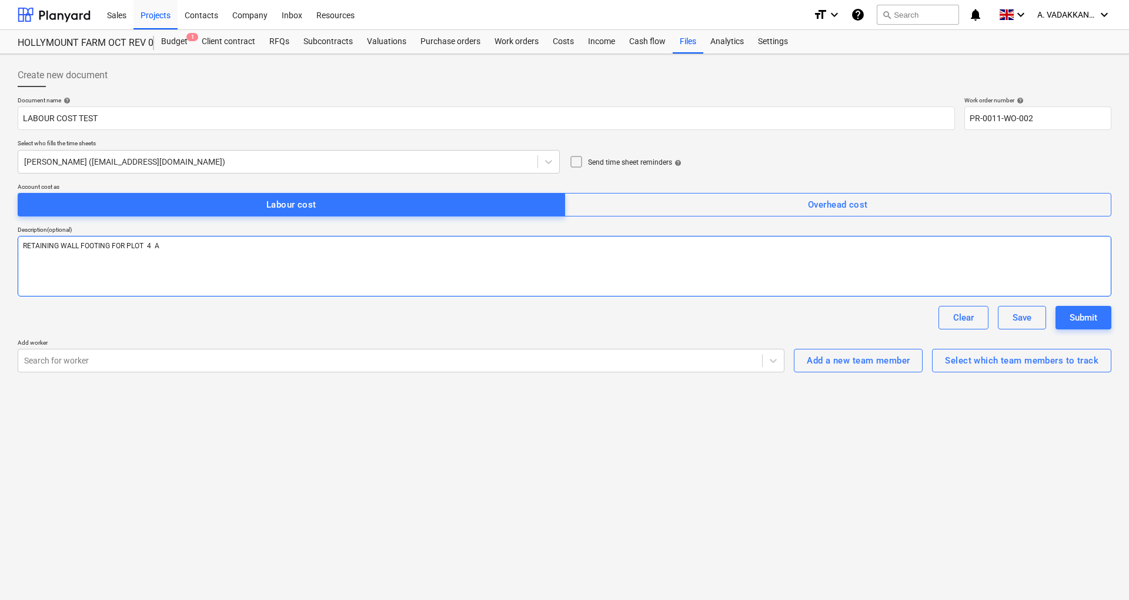
type textarea "x"
type textarea "RETAINING WALL FOOTING FOR PLOT 4 AN"
type textarea "x"
type textarea "RETAINING WALL FOOTING FOR PLOT 4 AND"
type textarea "x"
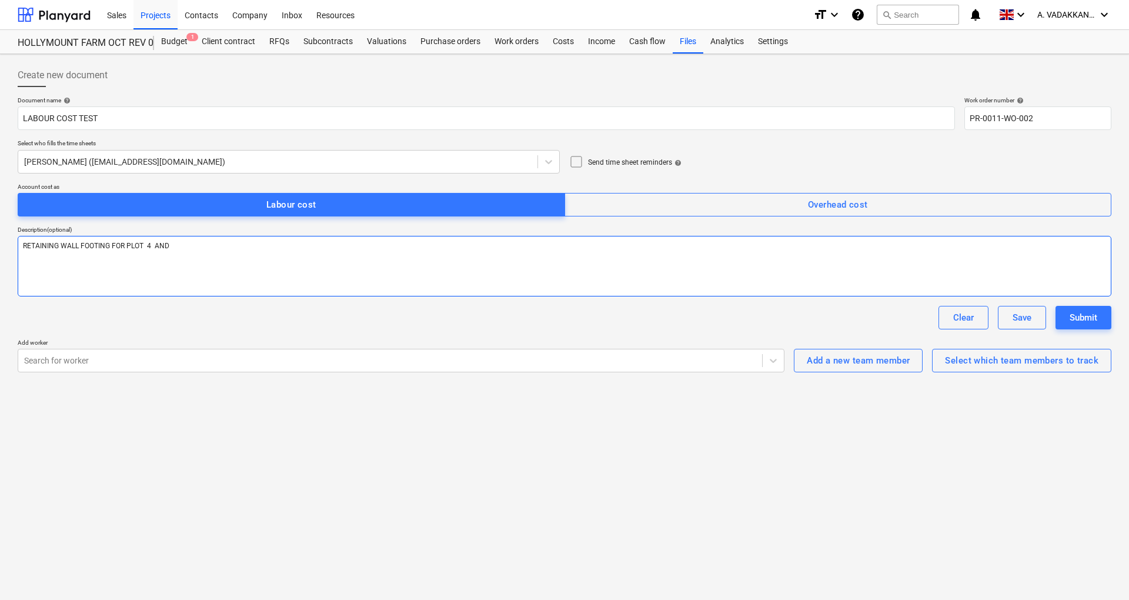
type textarea "RETAINING WALL FOOTING FOR PLOT 4 AND"
type textarea "x"
type textarea "RETAINING WALL FOOTING FOR PLOT 4 AND P"
type textarea "x"
type textarea "RETAINING WALL FOOTING FOR PLOT 4 AND PL"
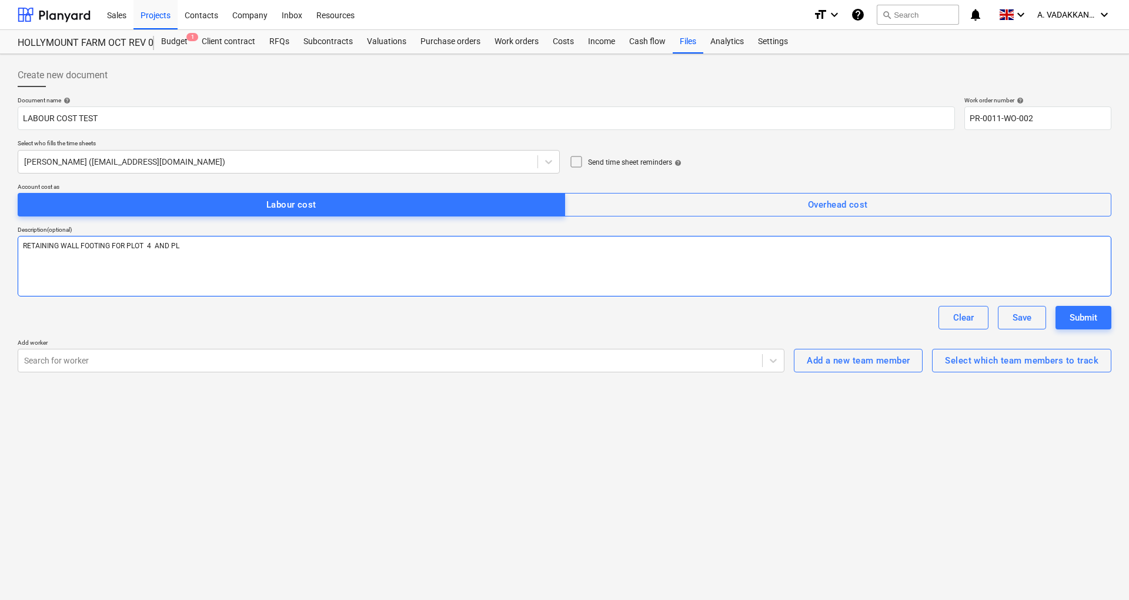
type textarea "x"
type textarea "RETAINING WALL FOOTING FOR PLOT 4 AND PLO"
type textarea "x"
type textarea "RETAINING WALL FOOTING FOR PLOT 4 AND PLOT"
type textarea "x"
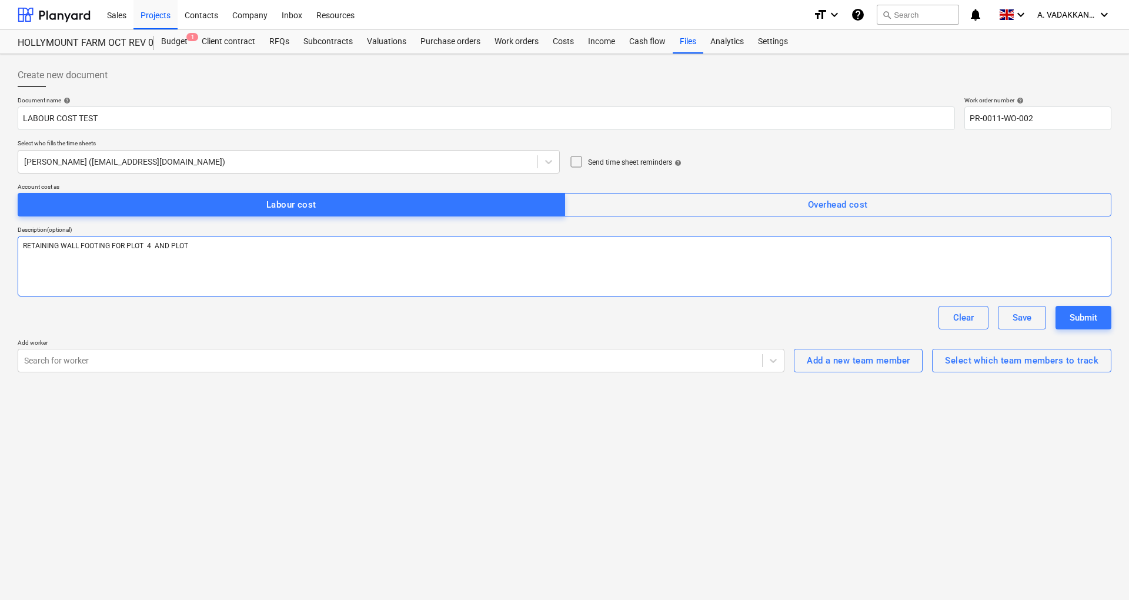
type textarea "RETAINING WALL FOOTING FOR PLOT 4 AND PLOT"
type textarea "x"
type textarea "RETAINING WALL FOOTING FOR PLOT 4 AND PLOT 1"
click at [1076, 314] on div "Submit" at bounding box center [1083, 317] width 28 height 15
click at [295, 366] on div "Search for worker" at bounding box center [390, 360] width 744 height 16
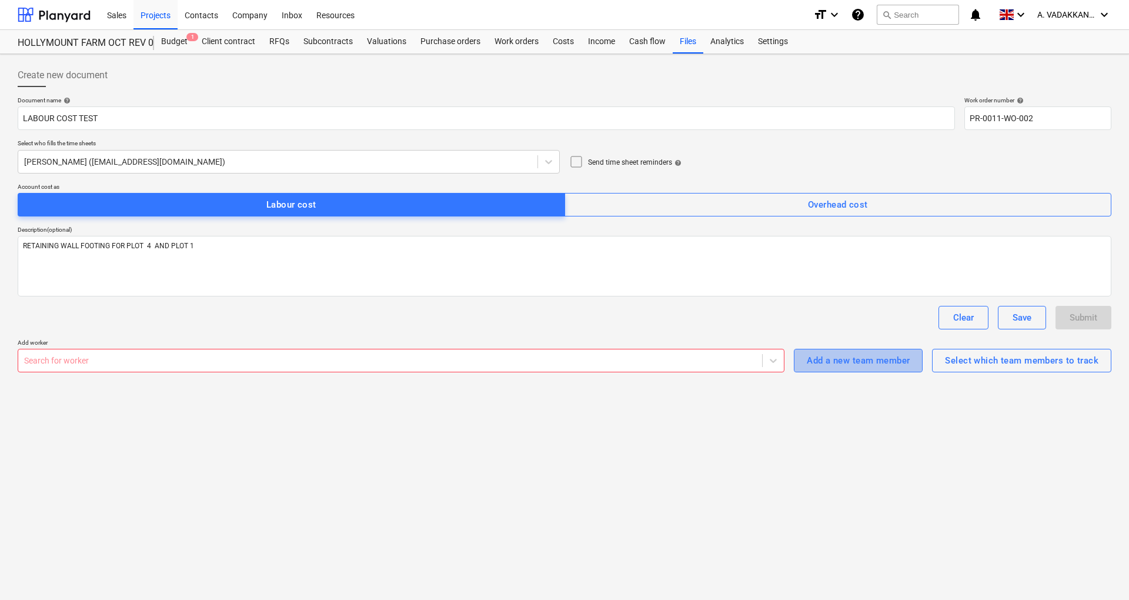
click at [852, 364] on div "Add a new team member" at bounding box center [858, 360] width 103 height 15
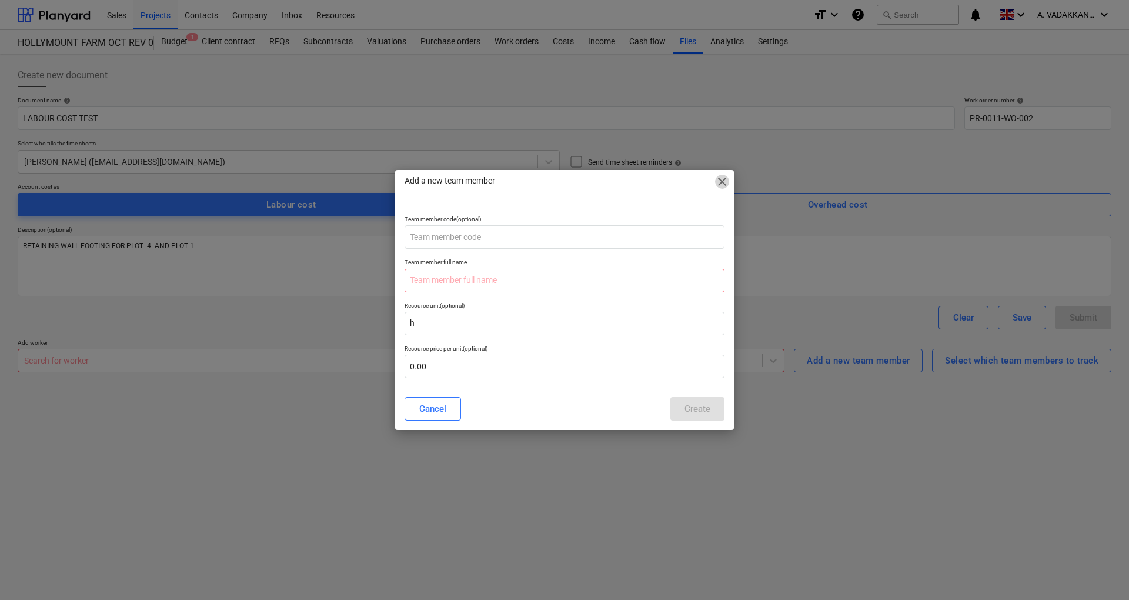
click at [720, 182] on span "close" at bounding box center [722, 182] width 14 height 14
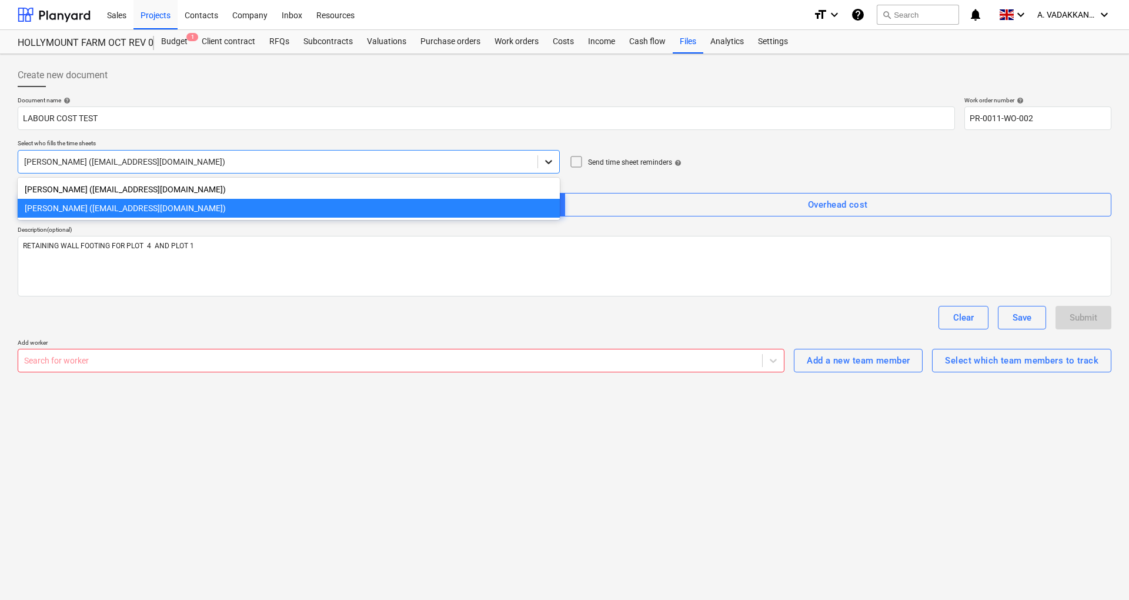
click at [552, 162] on icon at bounding box center [549, 162] width 12 height 12
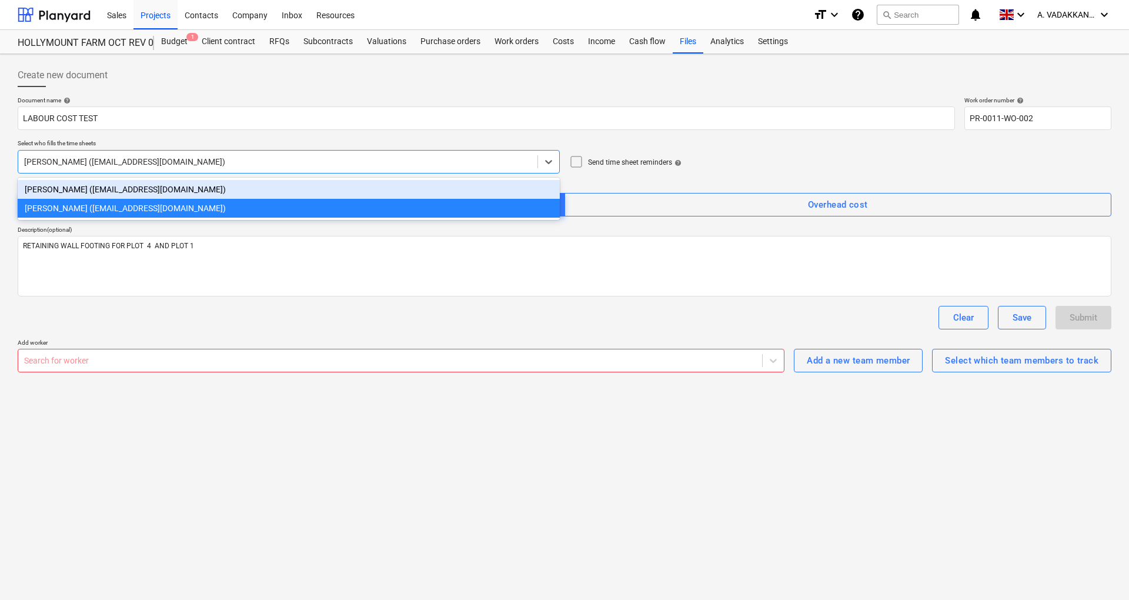
click at [172, 192] on div "[PERSON_NAME] ([EMAIL_ADDRESS][DOMAIN_NAME])" at bounding box center [289, 189] width 542 height 19
type textarea "x"
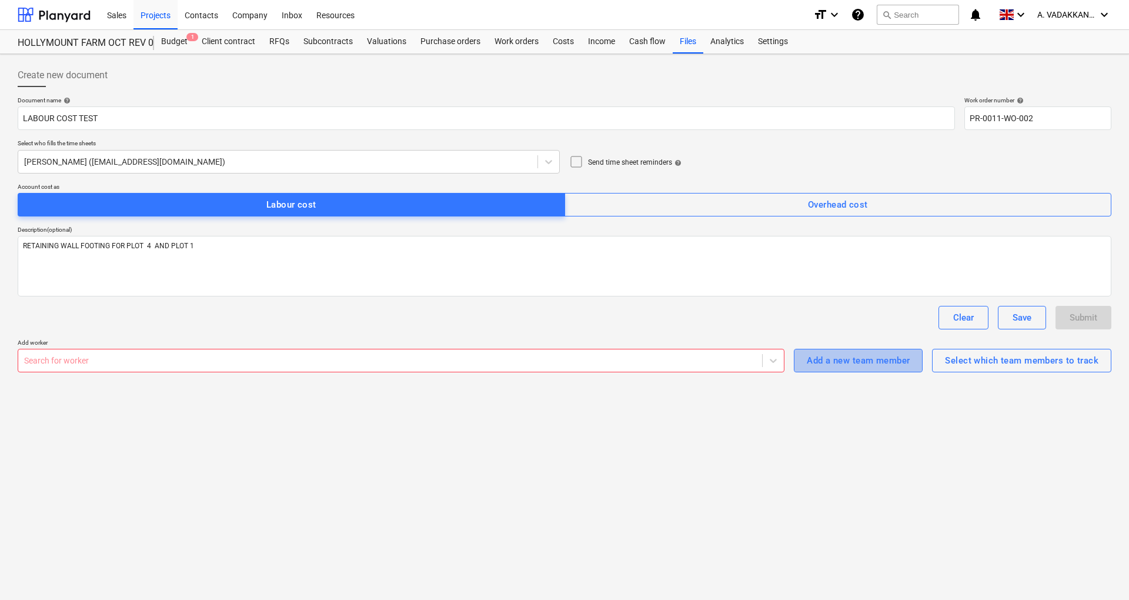
click at [896, 362] on div "Add a new team member" at bounding box center [858, 360] width 103 height 15
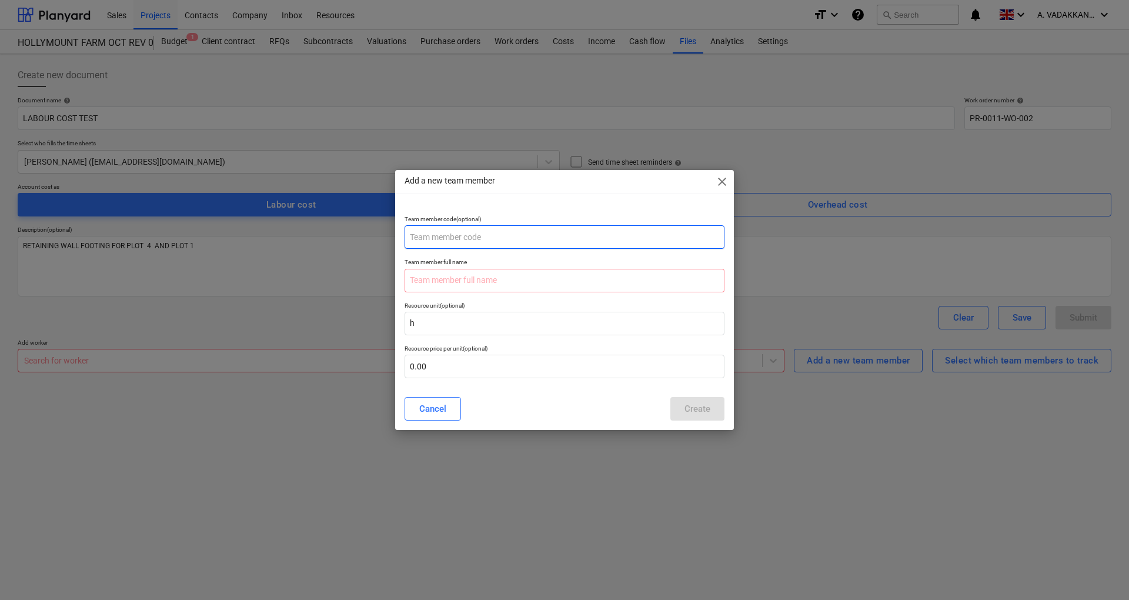
click at [460, 238] on input "text" at bounding box center [564, 237] width 320 height 24
click at [430, 284] on input "text" at bounding box center [564, 281] width 320 height 24
type input "j"
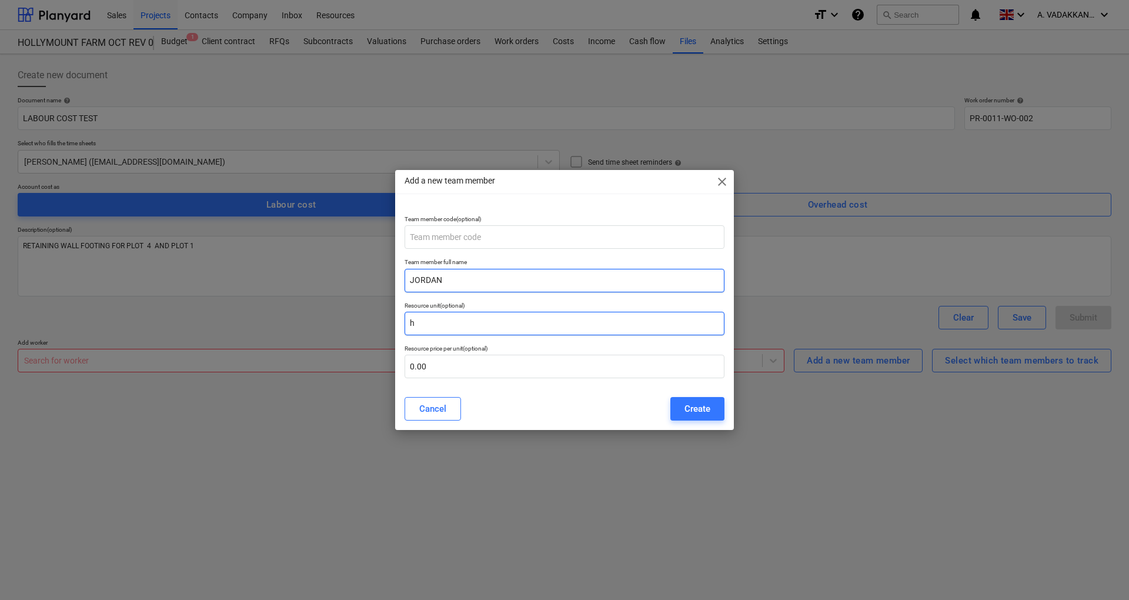
type input "JORDAN"
click at [461, 321] on input "h" at bounding box center [564, 324] width 320 height 24
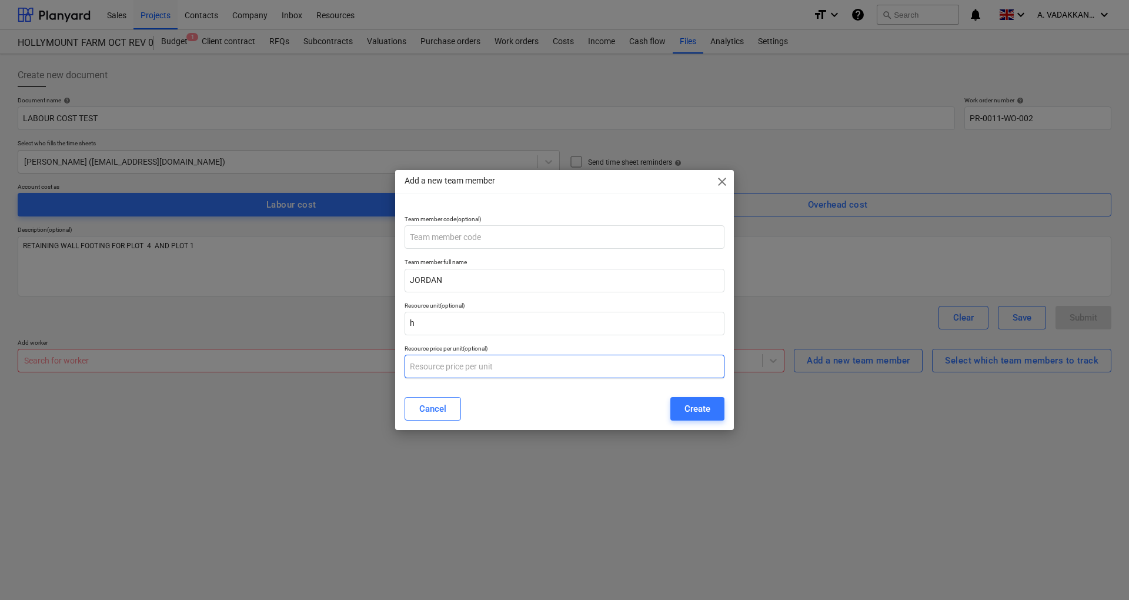
click at [451, 368] on input "text" at bounding box center [564, 366] width 320 height 24
type input "1"
type input "8"
type input "1"
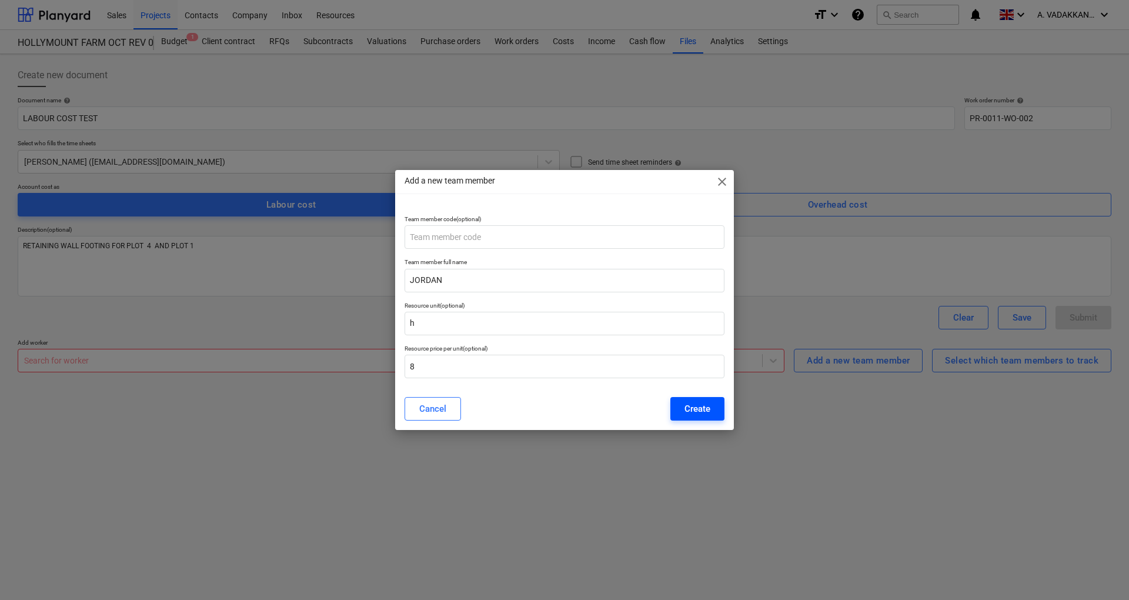
type input "8.00"
click at [707, 410] on div "Create" at bounding box center [697, 408] width 26 height 15
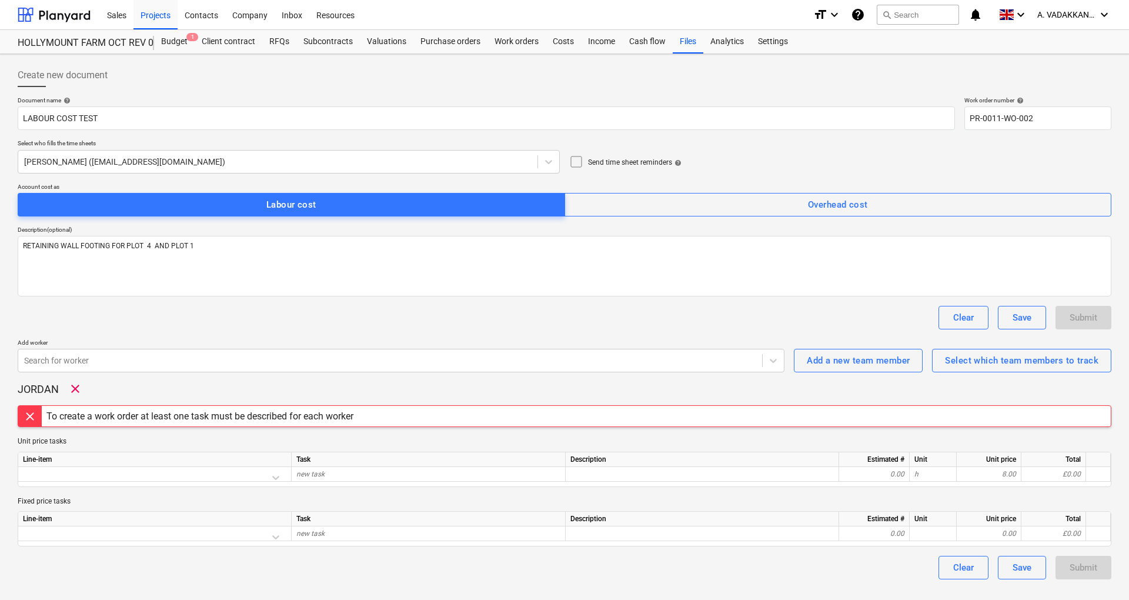
click at [239, 413] on div "To create a work order at least one task must be described for each worker" at bounding box center [199, 415] width 307 height 11
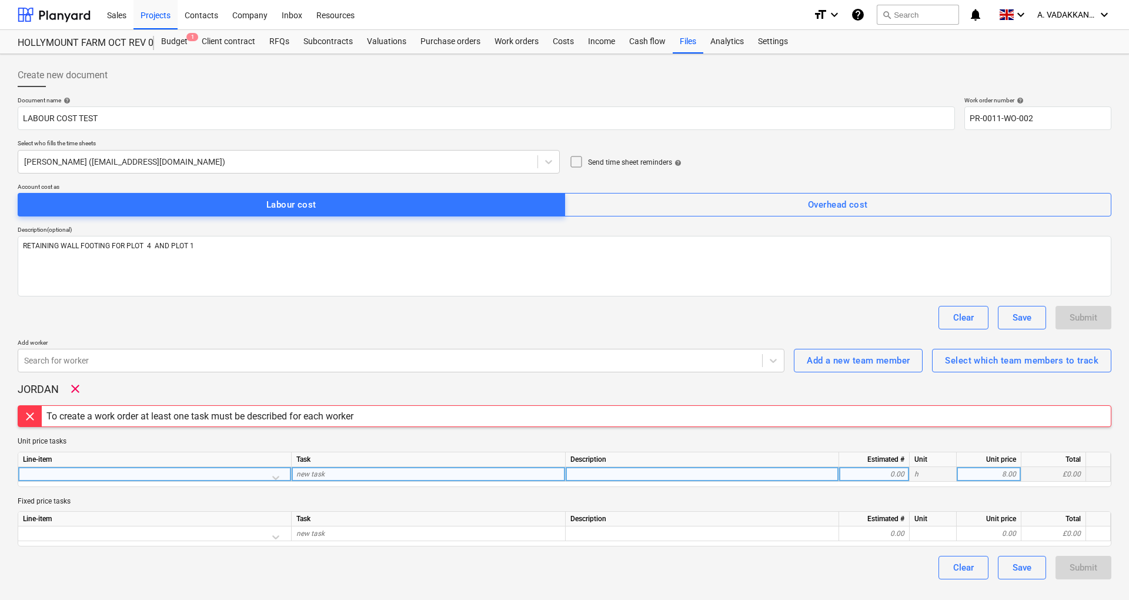
click at [173, 471] on div at bounding box center [154, 477] width 263 height 21
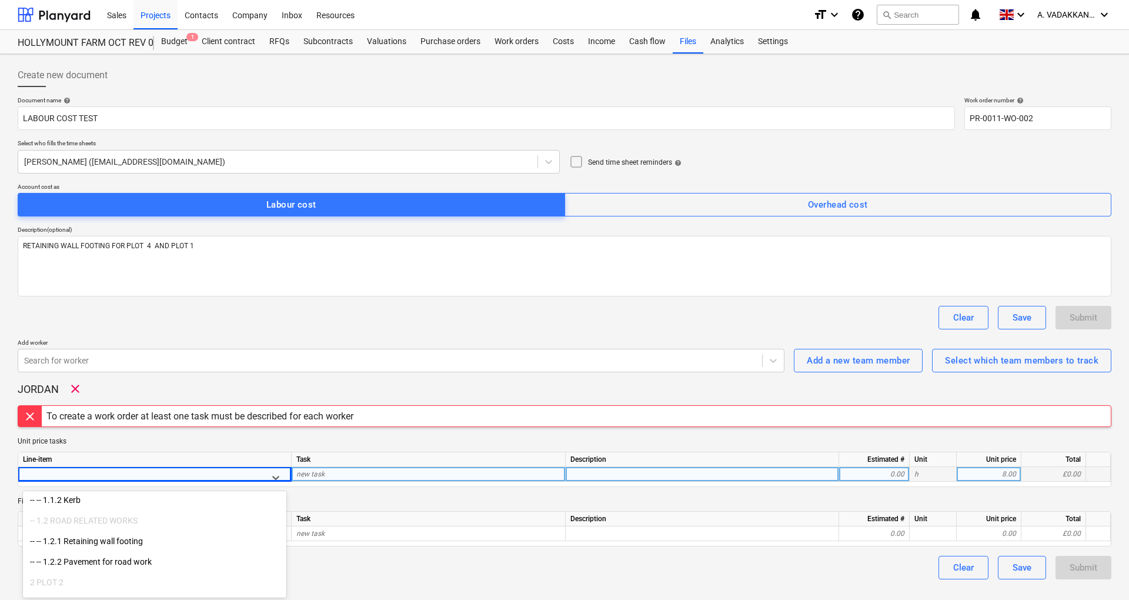
scroll to position [142, 0]
drag, startPoint x: 83, startPoint y: 555, endPoint x: 92, endPoint y: 549, distance: 10.6
click at [92, 549] on div "-- -- 1.2.1 Retaining wall footing" at bounding box center [154, 546] width 263 height 19
type textarea "x"
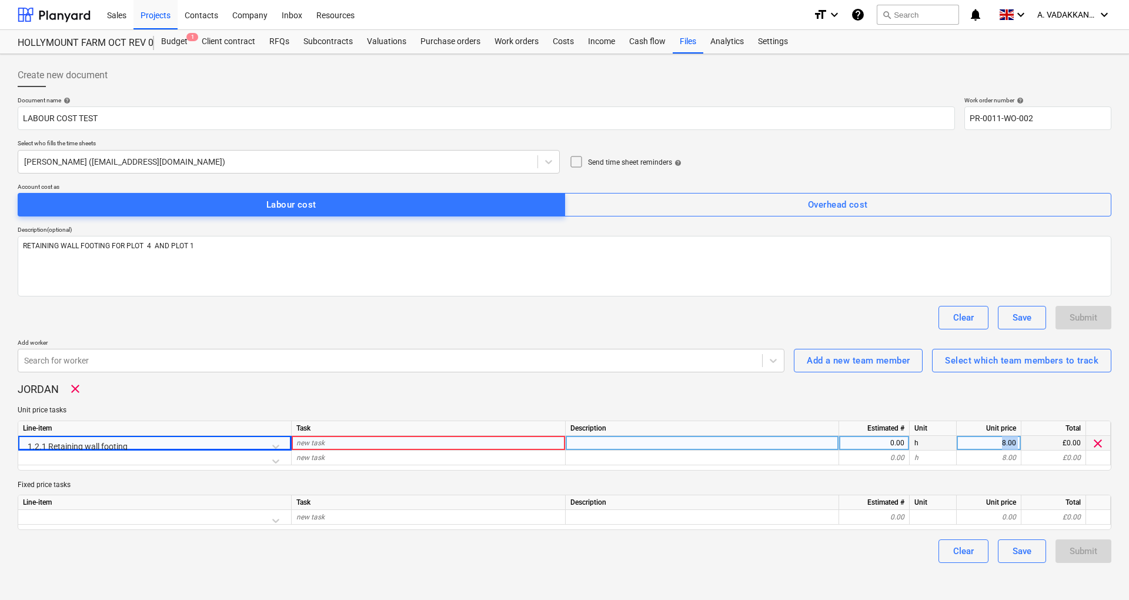
drag, startPoint x: 989, startPoint y: 439, endPoint x: 1040, endPoint y: 441, distance: 51.2
click at [0, 0] on div "1.2.1 Retaining wall footing new task 0.00 h 8.00 £0.00 clear" at bounding box center [0, 0] width 0 height 0
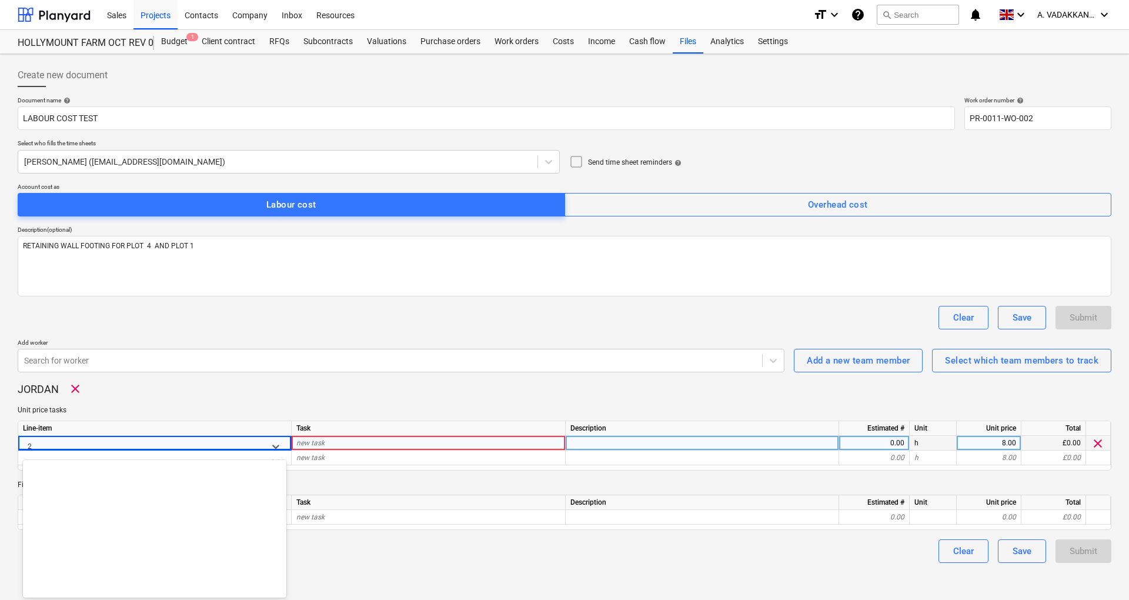
scroll to position [185, 0]
type input "25"
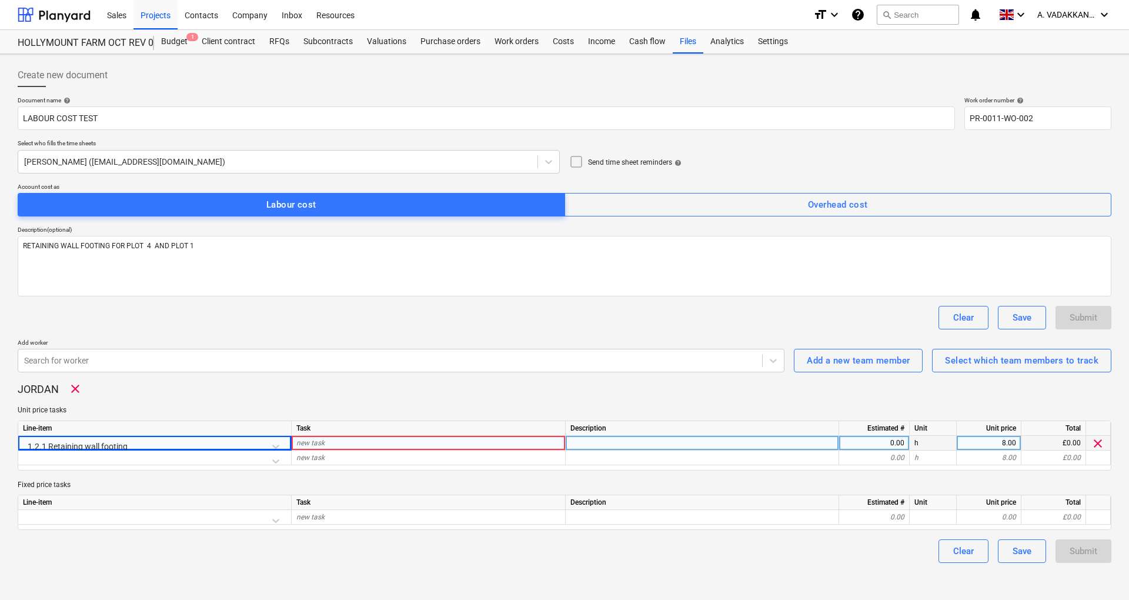
click at [983, 442] on div "8.00" at bounding box center [988, 443] width 55 height 15
type input "25"
type textarea "x"
click at [869, 440] on div "0.00" at bounding box center [874, 443] width 61 height 15
type input "8"
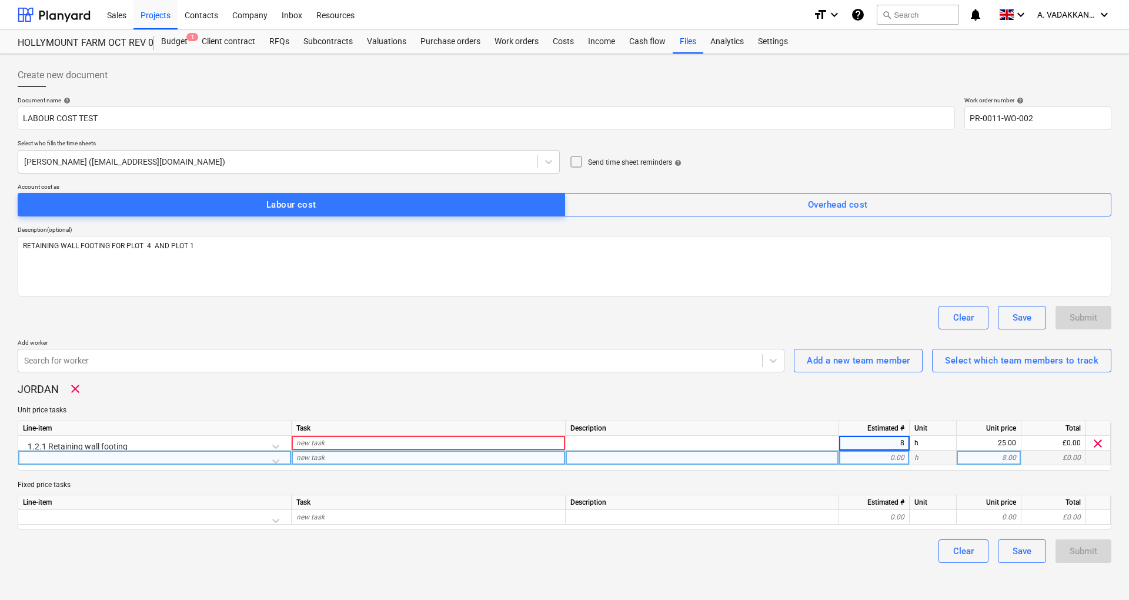
type textarea "x"
click at [420, 457] on div "new task" at bounding box center [429, 457] width 274 height 15
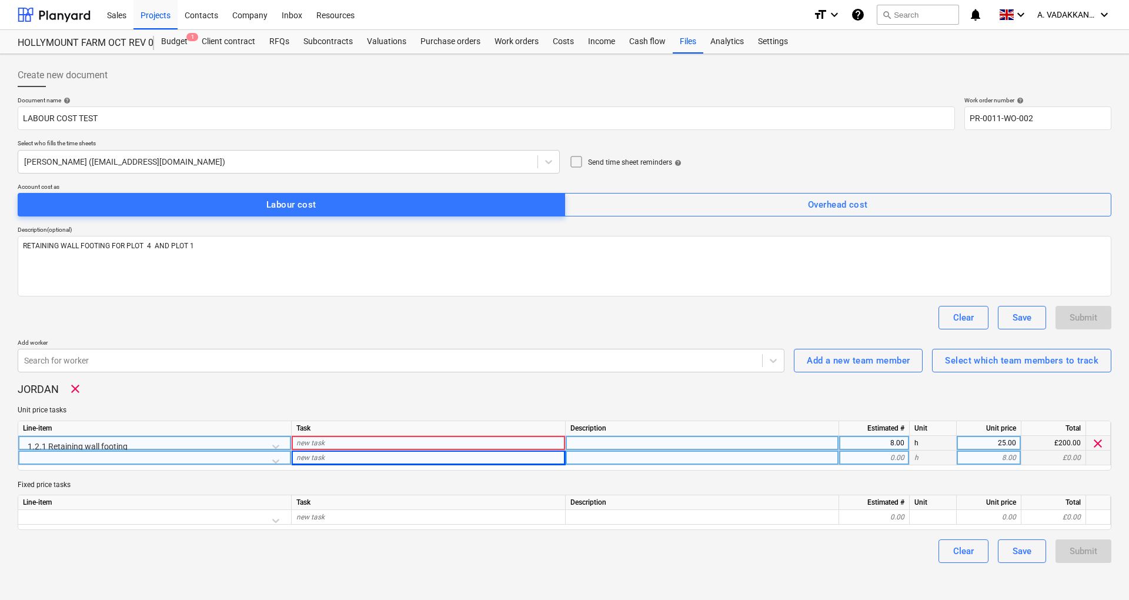
click at [389, 436] on div "new task" at bounding box center [429, 443] width 274 height 15
type input "FOOTING EXCAVATION"
type textarea "x"
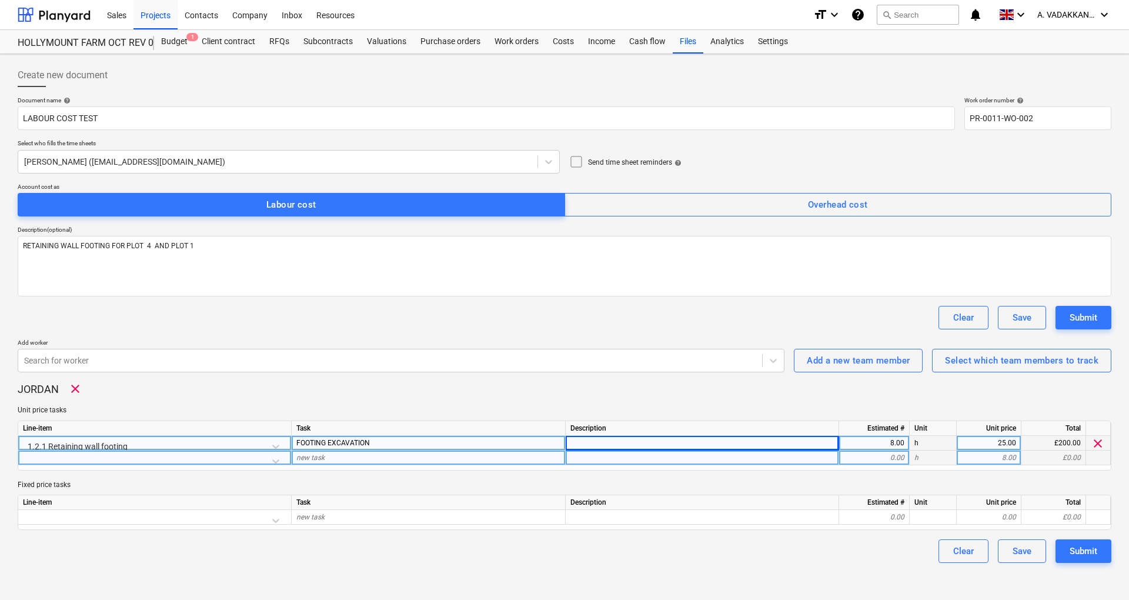
click at [416, 437] on div "FOOTING EXCAVATION" at bounding box center [429, 443] width 274 height 15
click at [416, 437] on input "FOOTING EXCAVATION" at bounding box center [428, 443] width 273 height 14
type input "FOOTING EXCAVATION TEST"
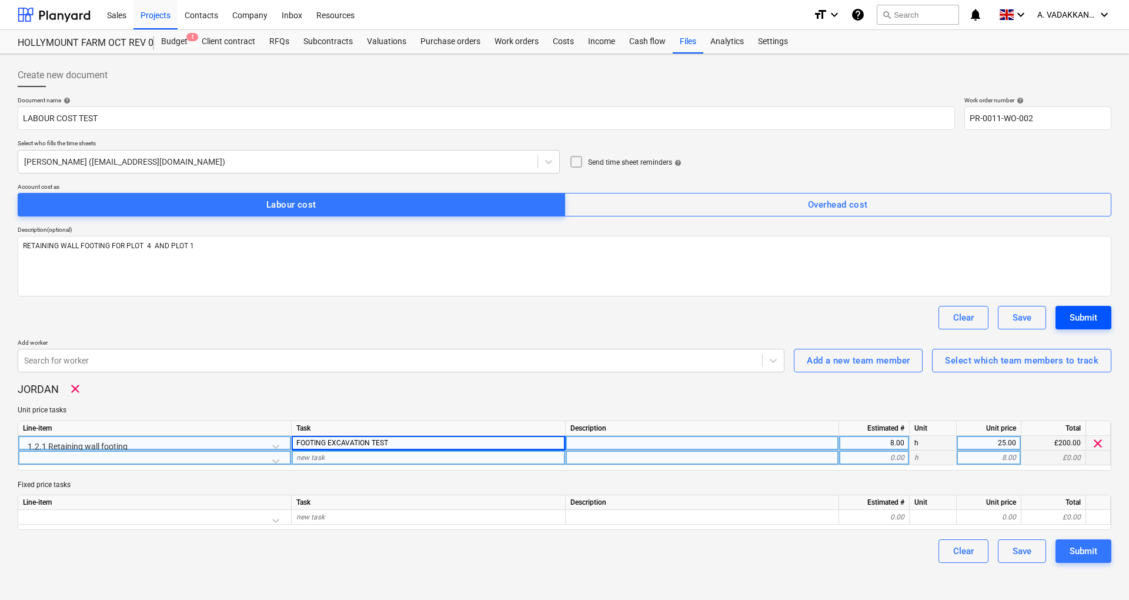
click at [1071, 317] on div "Submit" at bounding box center [1083, 317] width 28 height 15
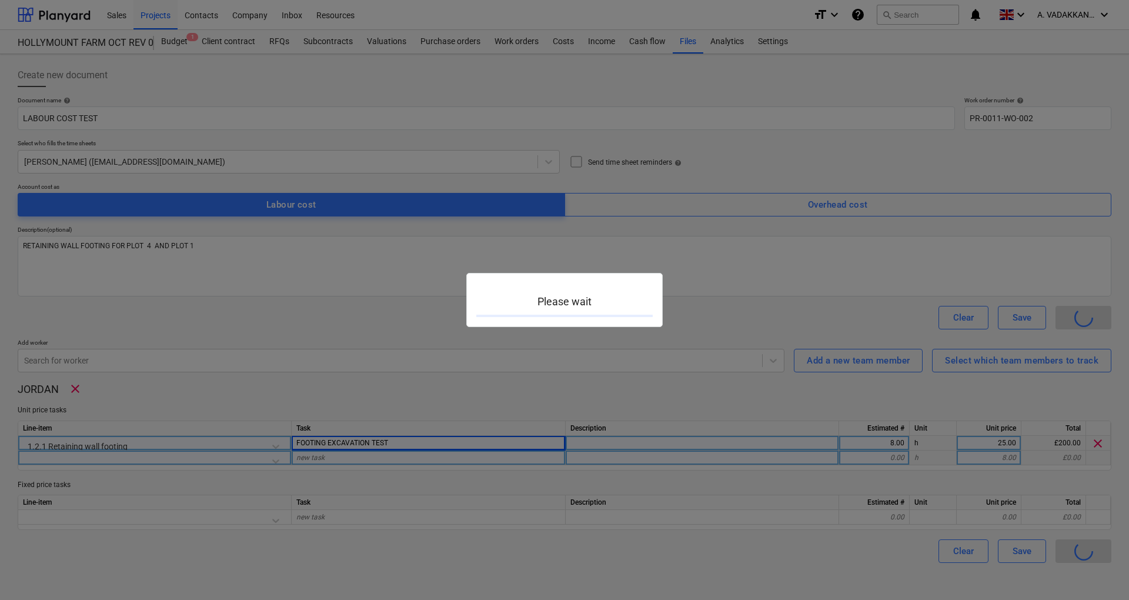
type textarea "x"
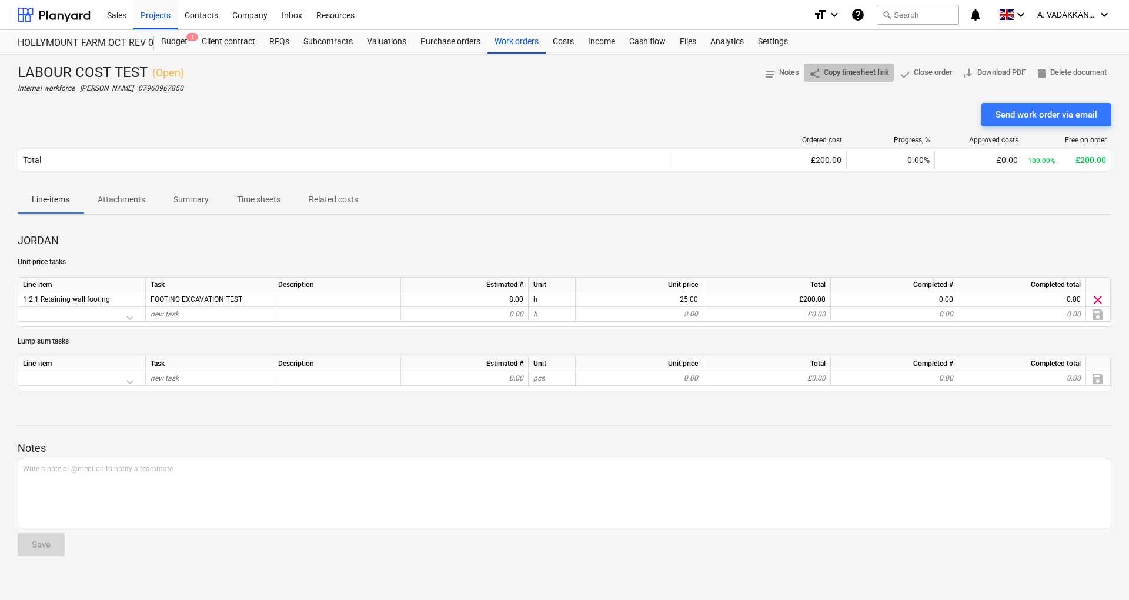
click at [850, 76] on span "share Copy timesheet link" at bounding box center [848, 73] width 81 height 14
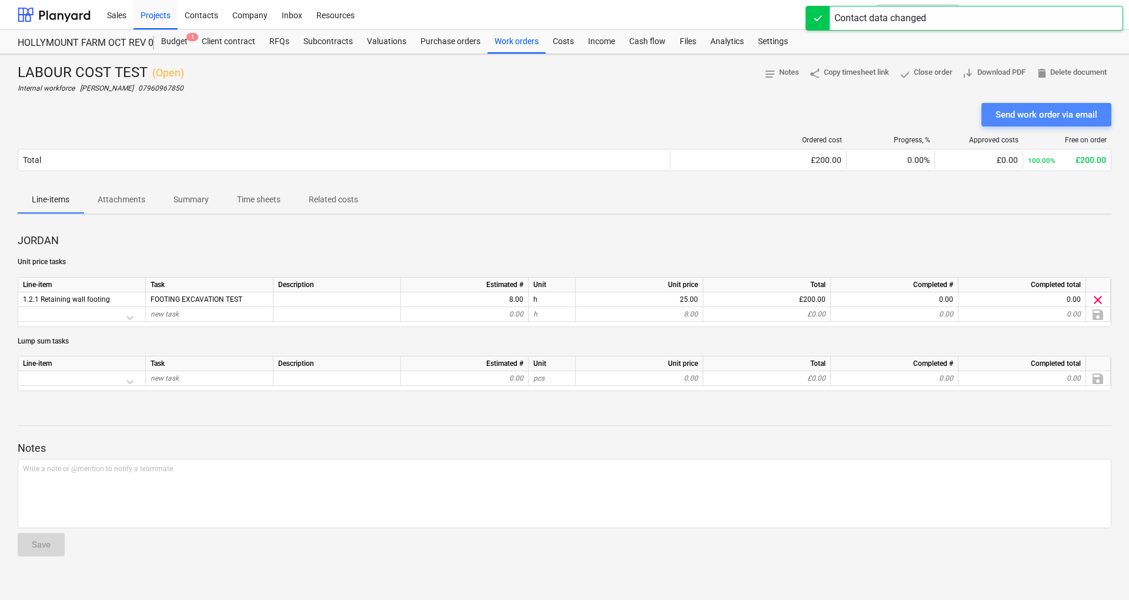
click at [1017, 116] on div "Send work order via email" at bounding box center [1046, 114] width 102 height 15
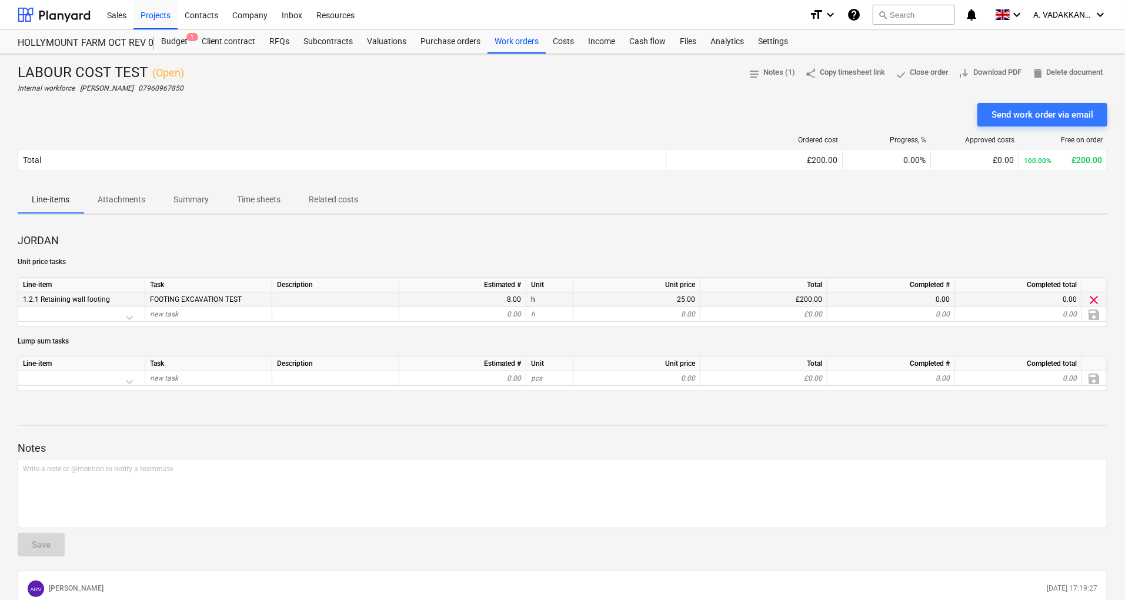
click at [123, 300] on div "1.2.1 Retaining wall footing" at bounding box center [81, 299] width 127 height 15
click at [146, 15] on div "Projects" at bounding box center [155, 14] width 44 height 30
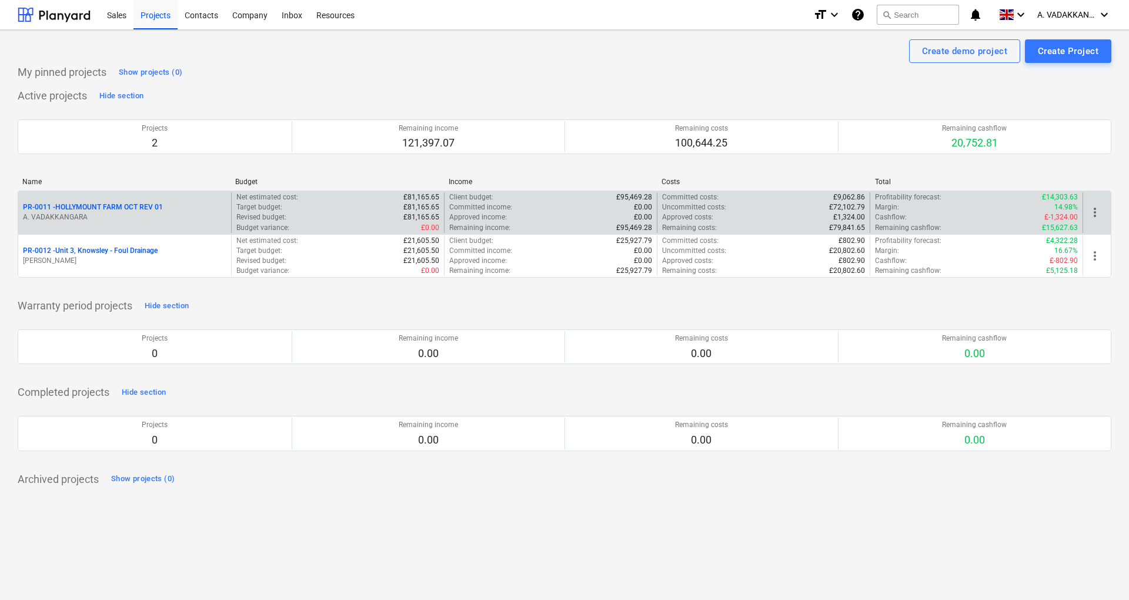
click at [75, 205] on p "PR-0011 - HOLLYMOUNT FARM OCT REV 01" at bounding box center [93, 207] width 140 height 10
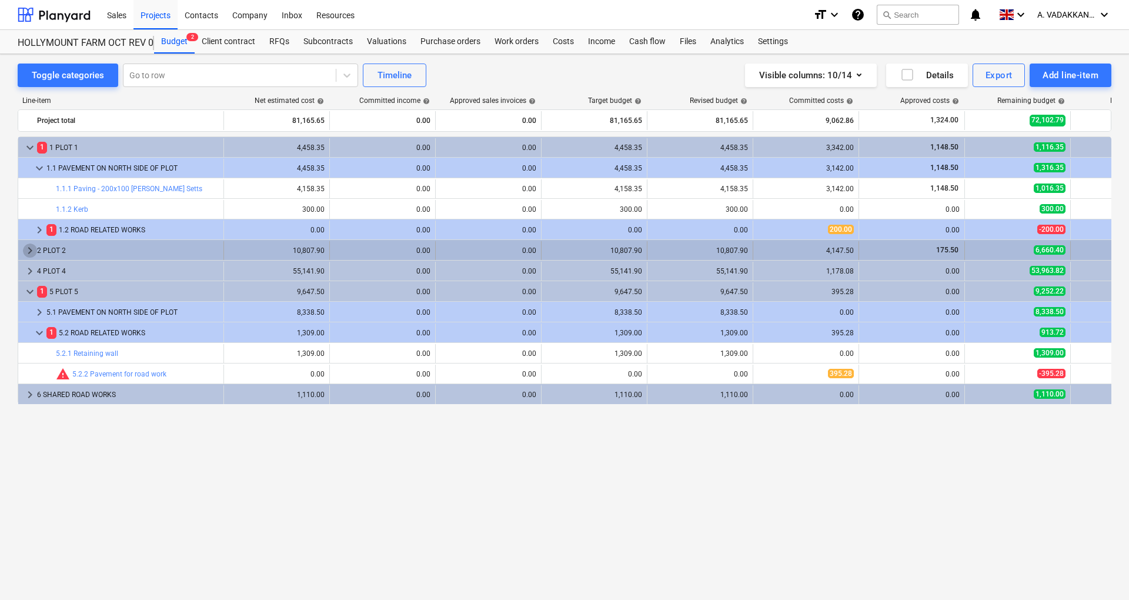
click at [28, 250] on span "keyboard_arrow_right" at bounding box center [30, 250] width 14 height 14
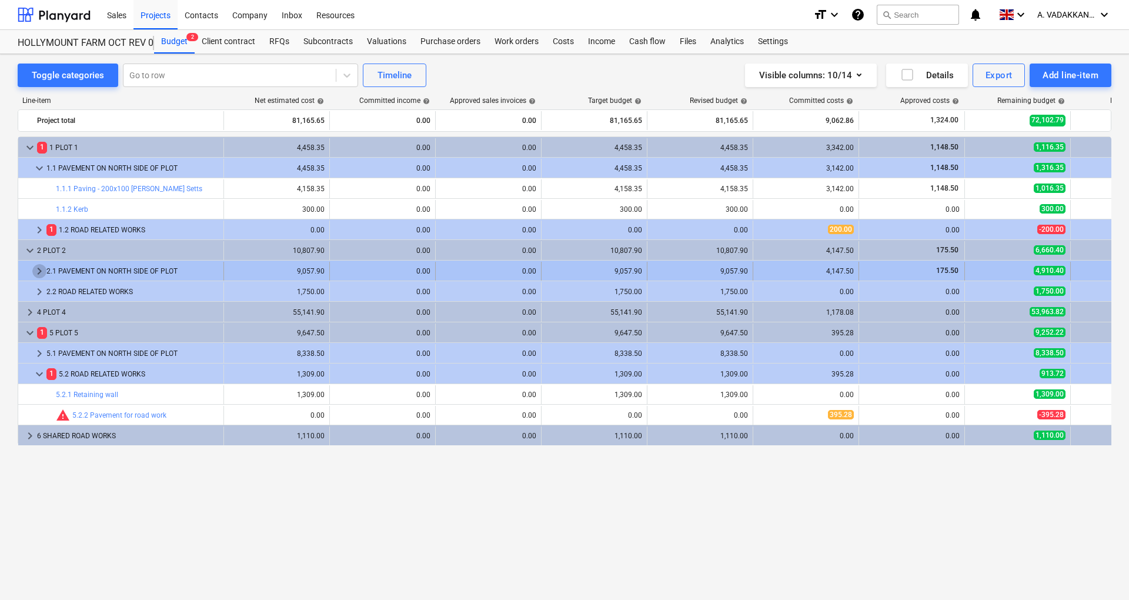
click at [40, 276] on span "keyboard_arrow_right" at bounding box center [39, 271] width 14 height 14
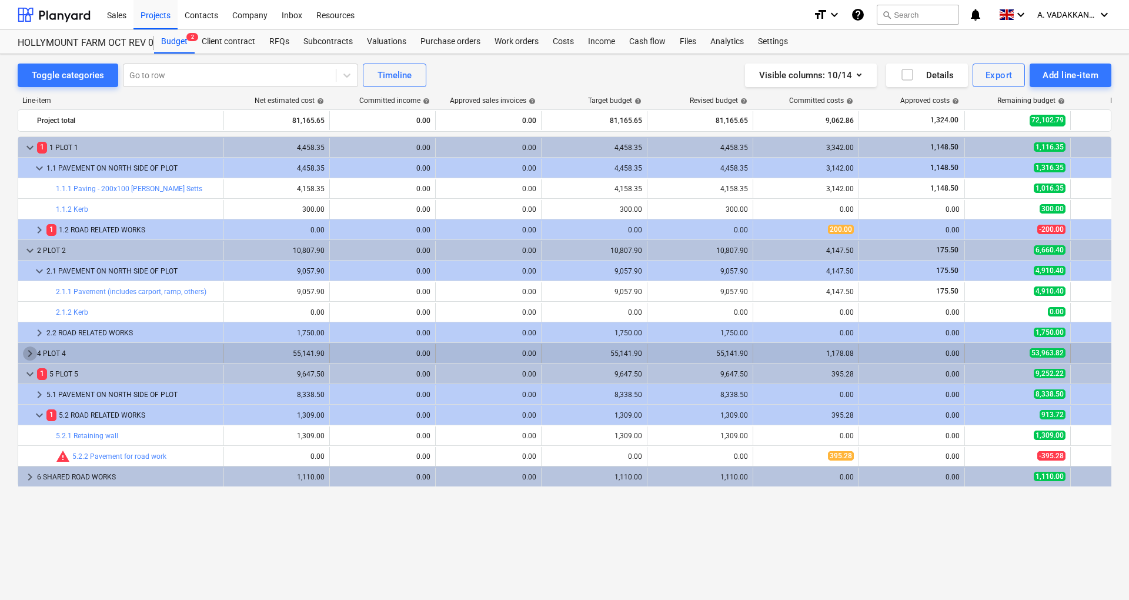
click at [32, 346] on span "keyboard_arrow_right" at bounding box center [30, 353] width 14 height 14
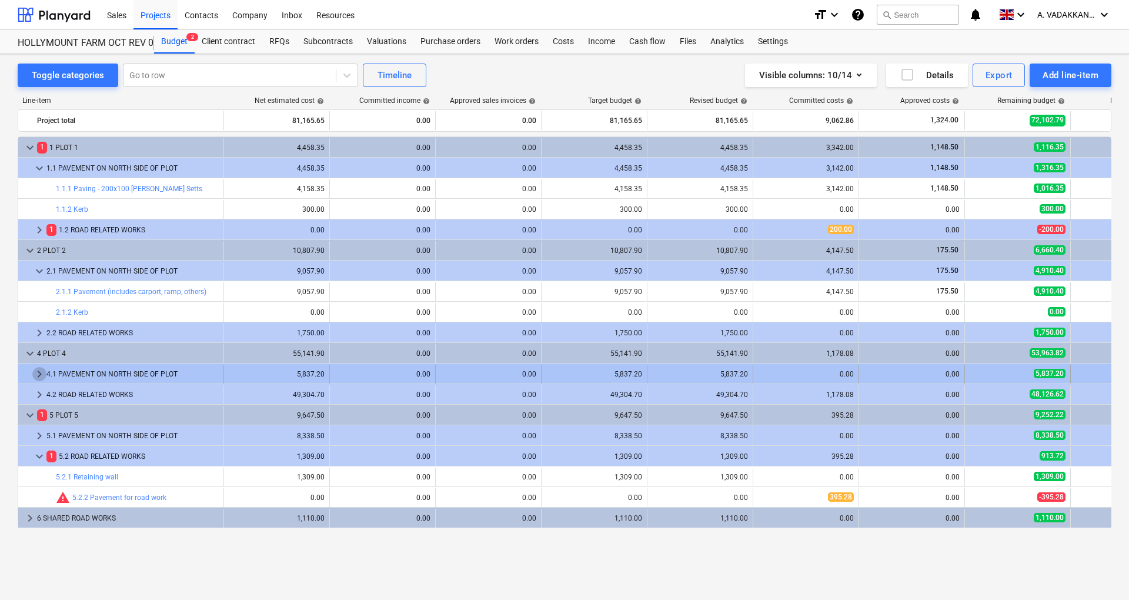
click at [37, 373] on span "keyboard_arrow_right" at bounding box center [39, 374] width 14 height 14
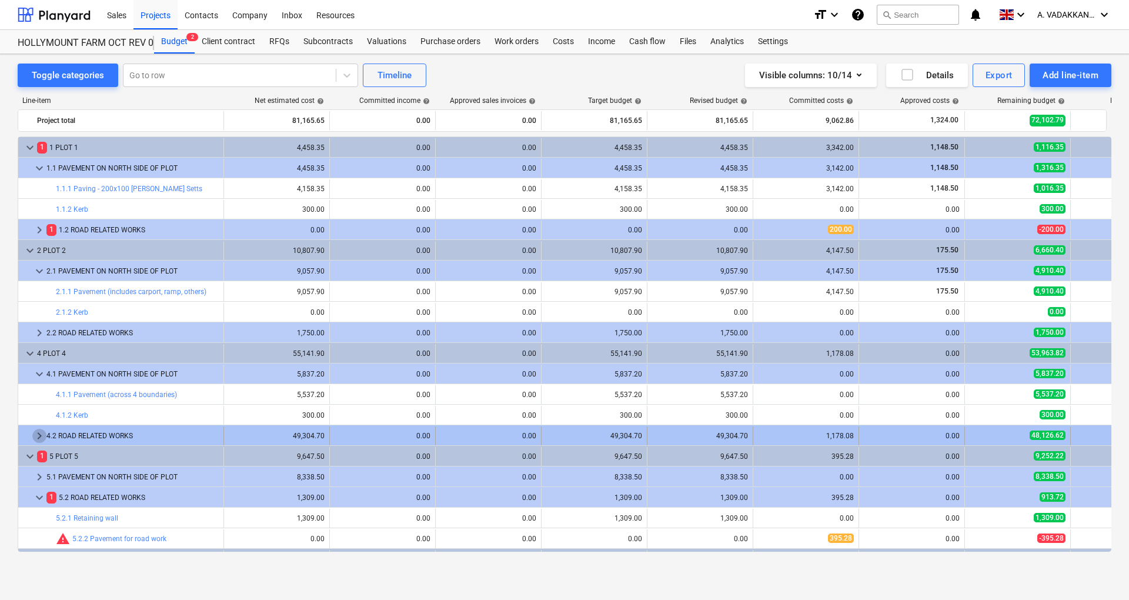
click at [33, 431] on span "keyboard_arrow_right" at bounding box center [39, 436] width 14 height 14
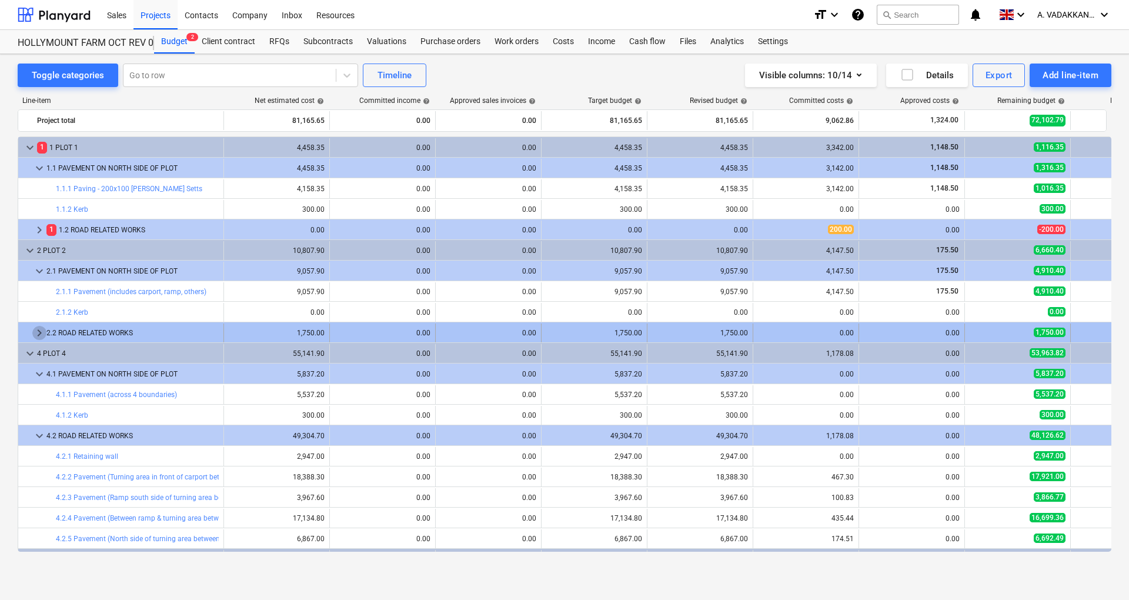
click at [32, 334] on span "keyboard_arrow_right" at bounding box center [39, 333] width 14 height 14
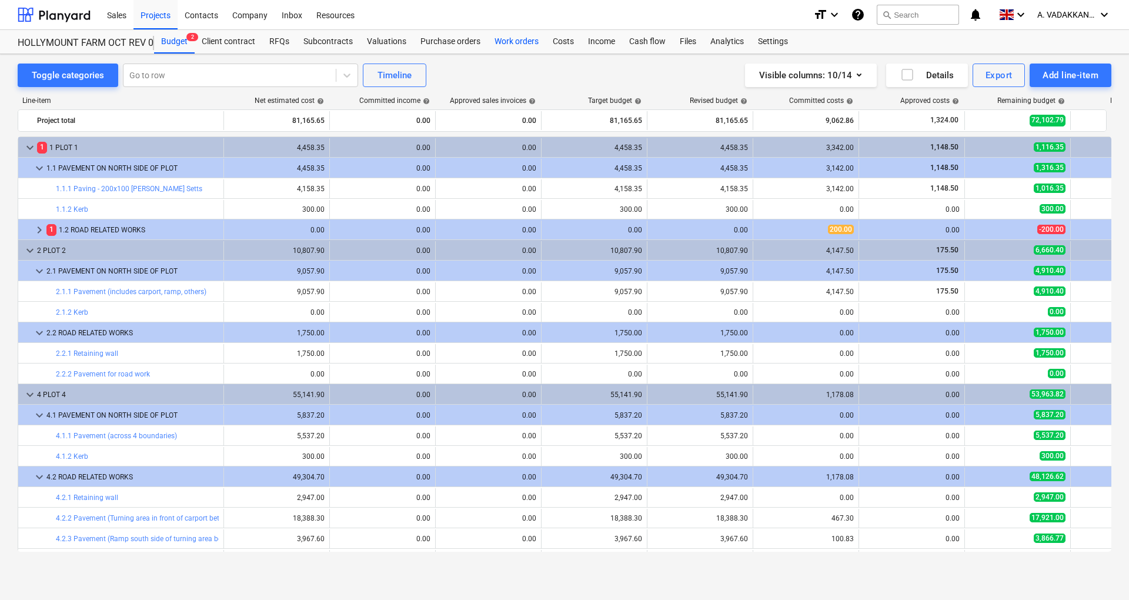
click at [506, 36] on div "Work orders" at bounding box center [516, 42] width 58 height 24
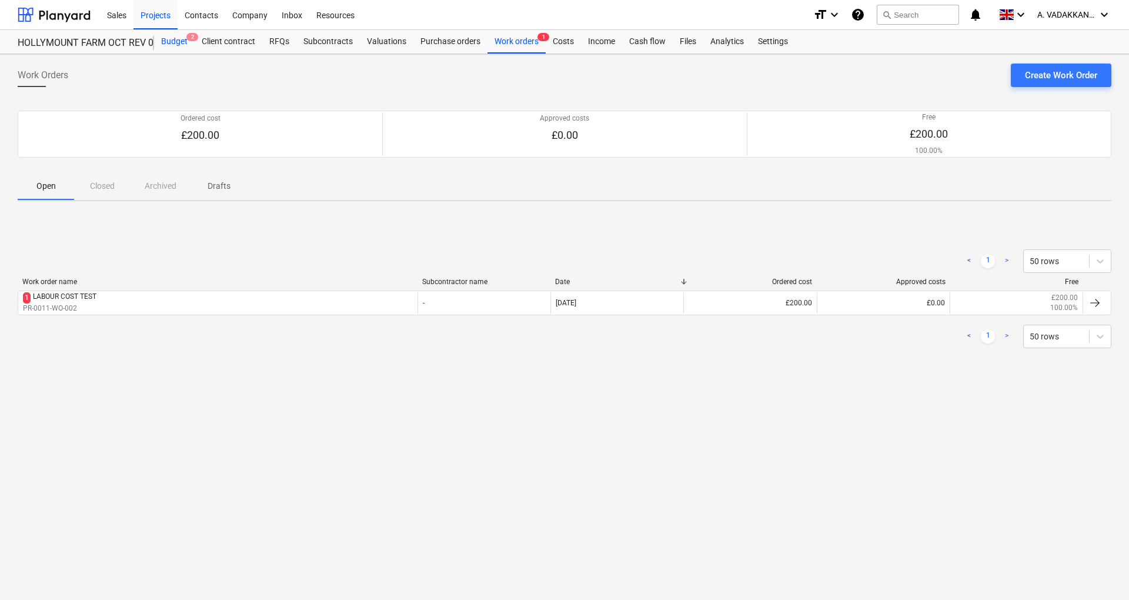
click at [176, 35] on div "Budget 2" at bounding box center [174, 42] width 41 height 24
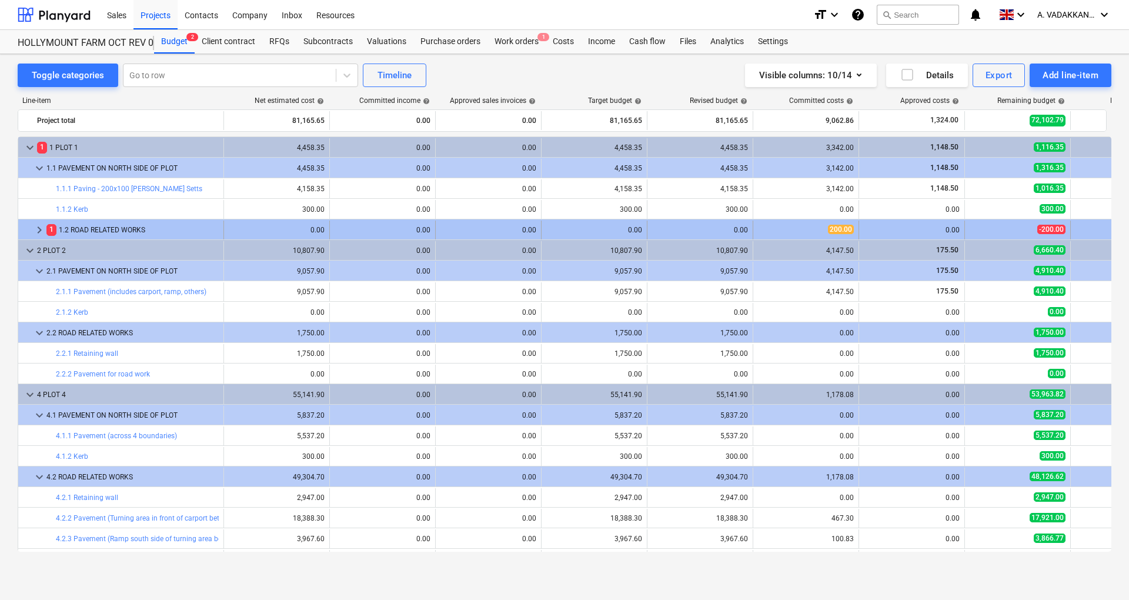
click at [37, 229] on span "keyboard_arrow_right" at bounding box center [39, 230] width 14 height 14
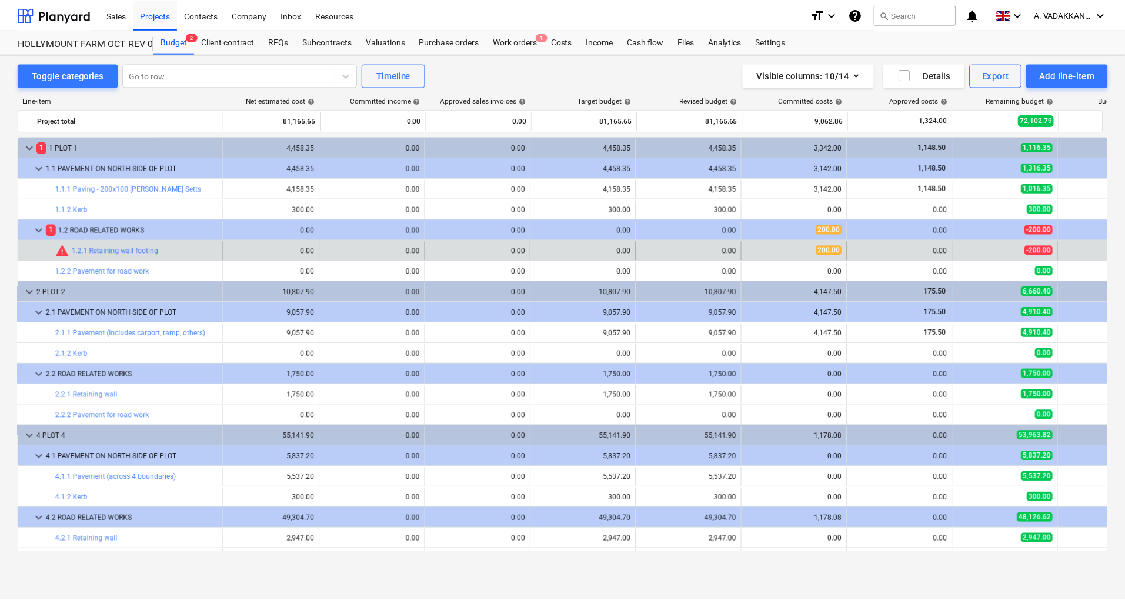
scroll to position [0, 9]
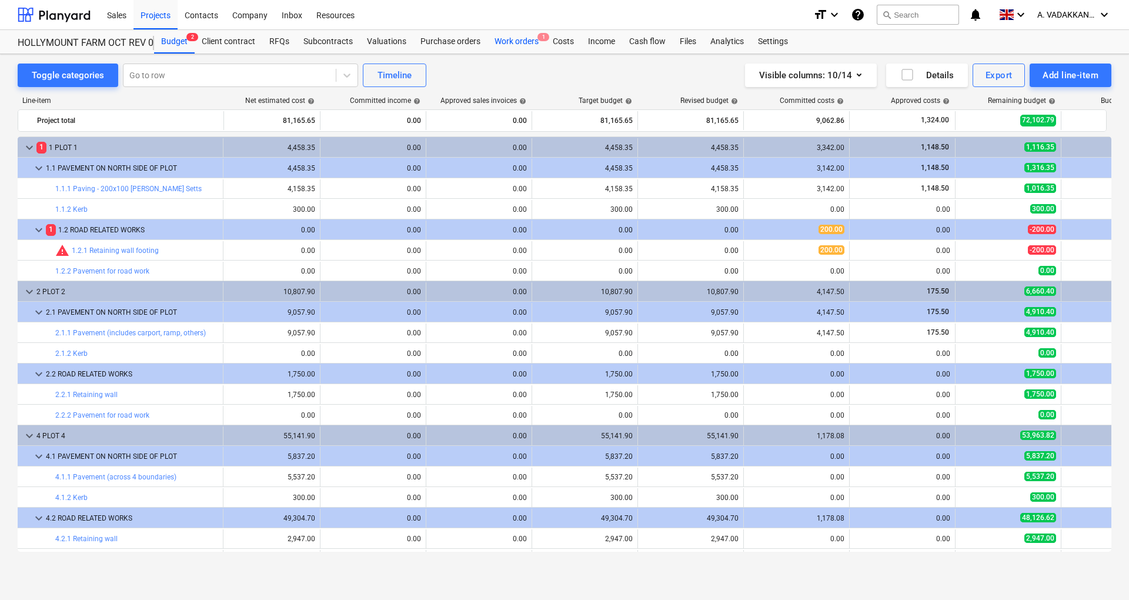
click at [510, 47] on div "Work orders 1" at bounding box center [516, 42] width 58 height 24
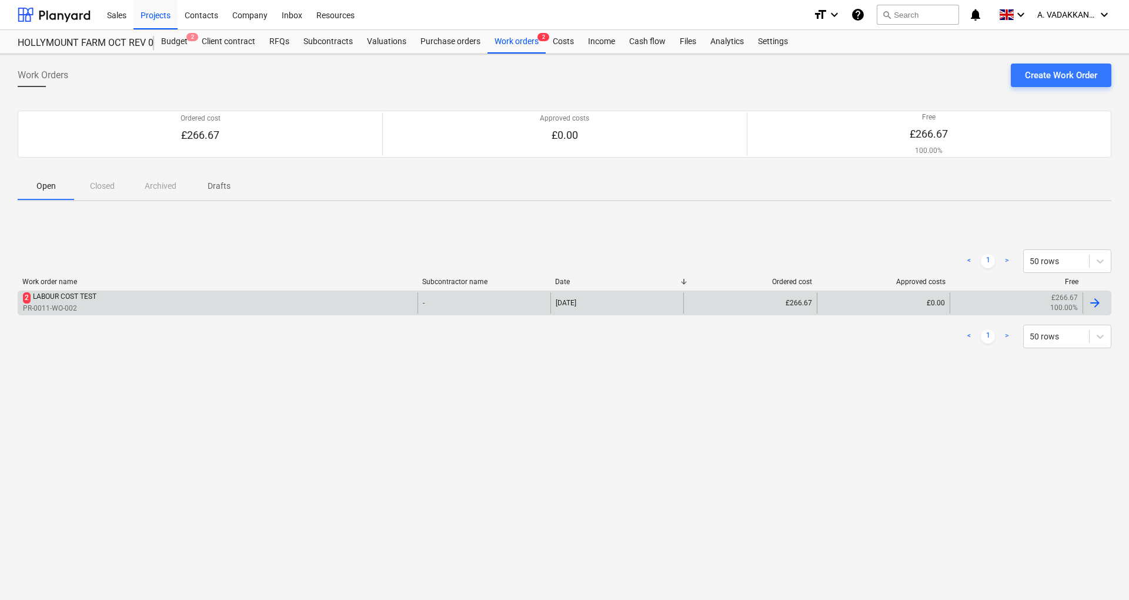
click at [169, 307] on div "2 LABOUR COST TEST PR-0011-WO-002" at bounding box center [217, 302] width 399 height 21
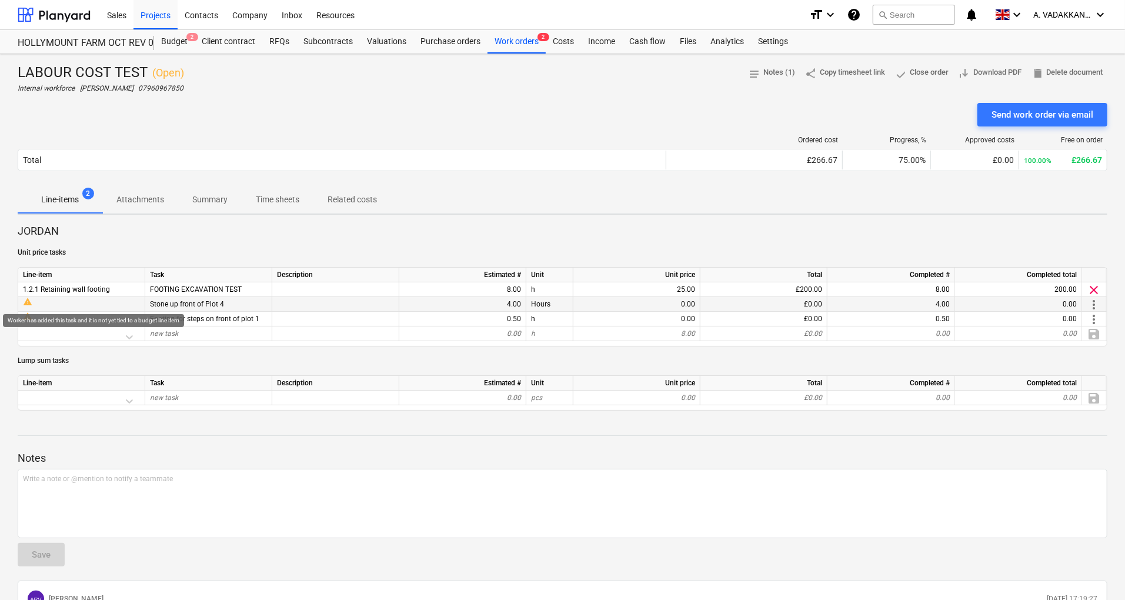
click at [26, 300] on span "warning" at bounding box center [27, 301] width 9 height 9
click at [115, 309] on div "warning" at bounding box center [81, 304] width 127 height 15
click at [27, 302] on span "warning" at bounding box center [27, 301] width 9 height 9
click at [27, 309] on div "warning" at bounding box center [81, 304] width 127 height 15
click at [116, 300] on div "warning" at bounding box center [81, 301] width 117 height 9
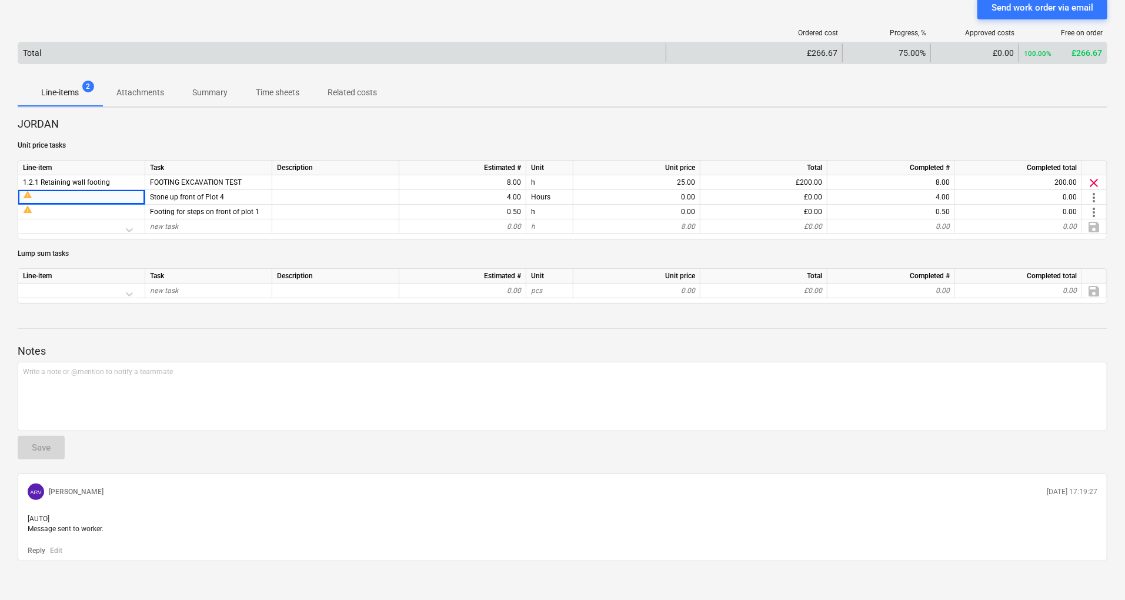
scroll to position [114, 0]
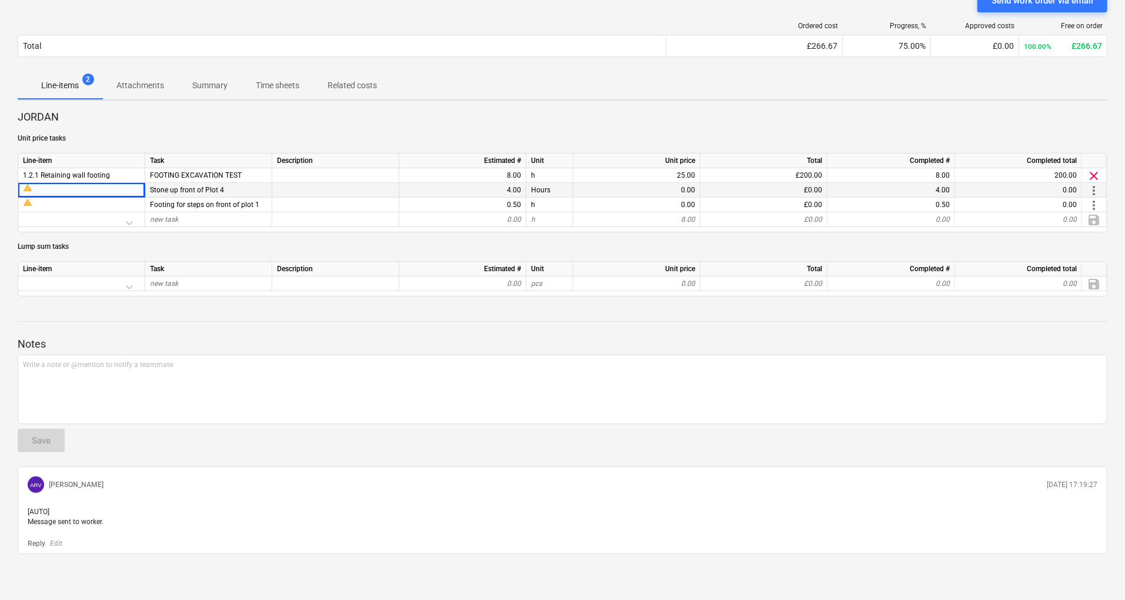
click at [132, 195] on div "warning" at bounding box center [81, 190] width 127 height 15
drag, startPoint x: 420, startPoint y: 108, endPoint x: 154, endPoint y: 99, distance: 265.8
